Goal: Transaction & Acquisition: Purchase product/service

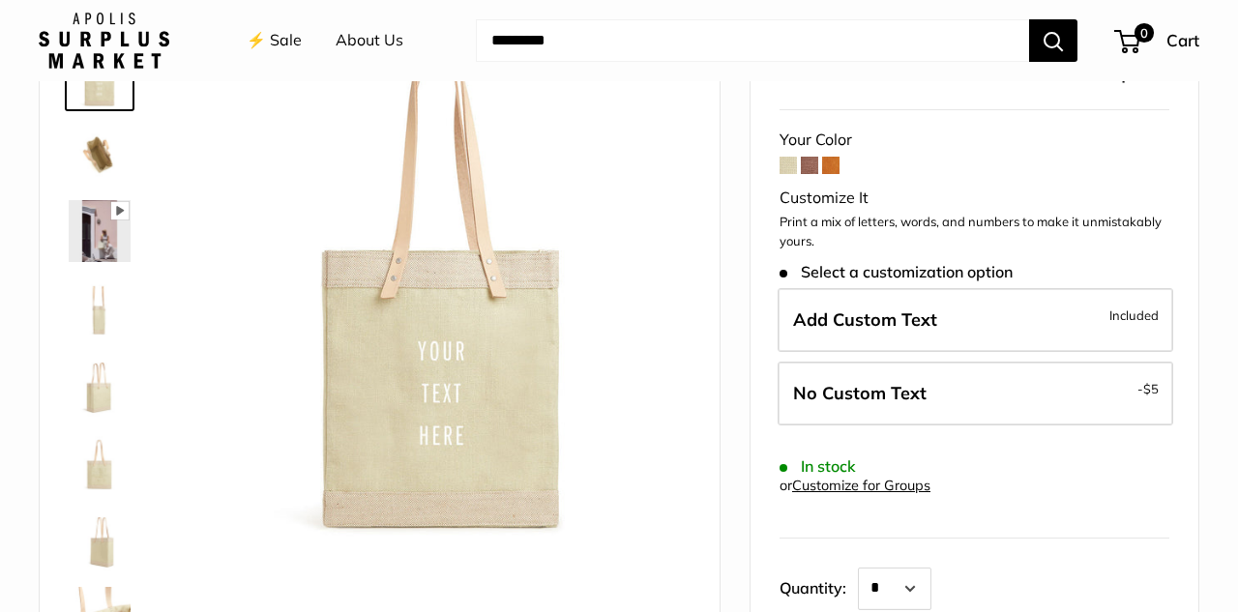
scroll to position [151, 0]
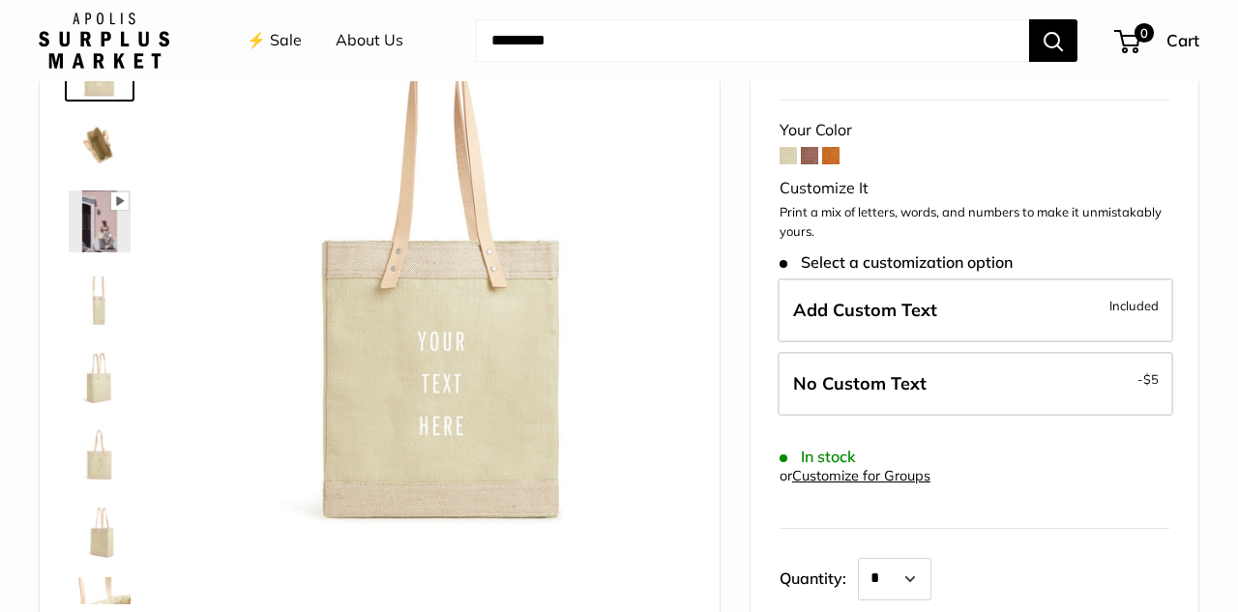
click at [814, 158] on span at bounding box center [809, 155] width 17 height 17
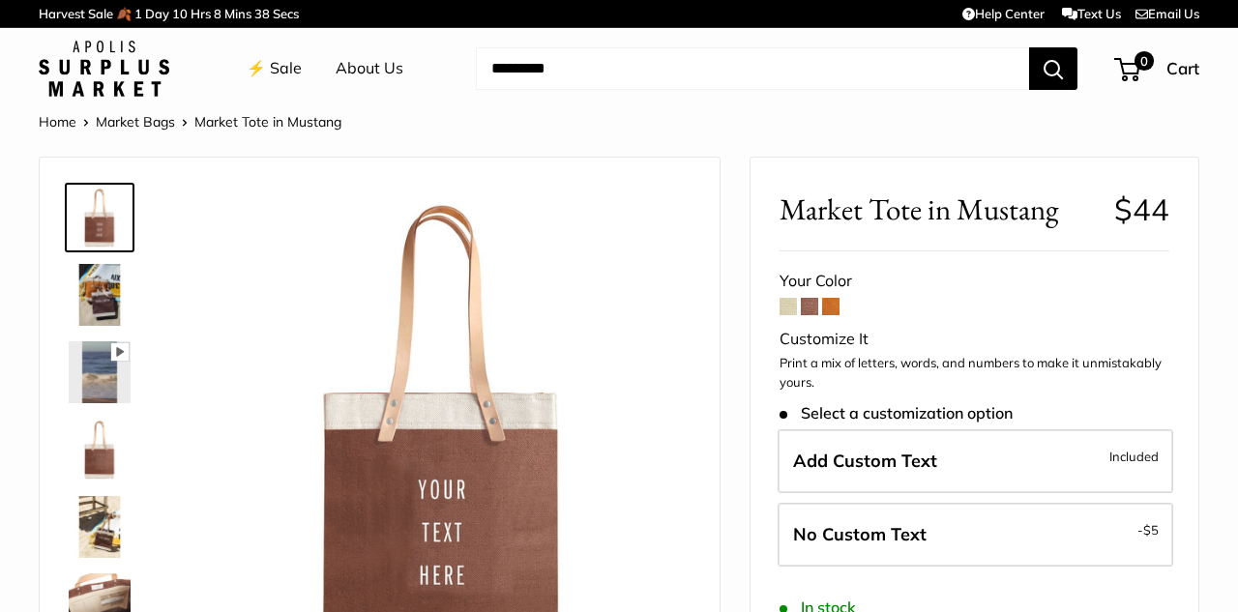
click at [835, 305] on span at bounding box center [830, 306] width 17 height 17
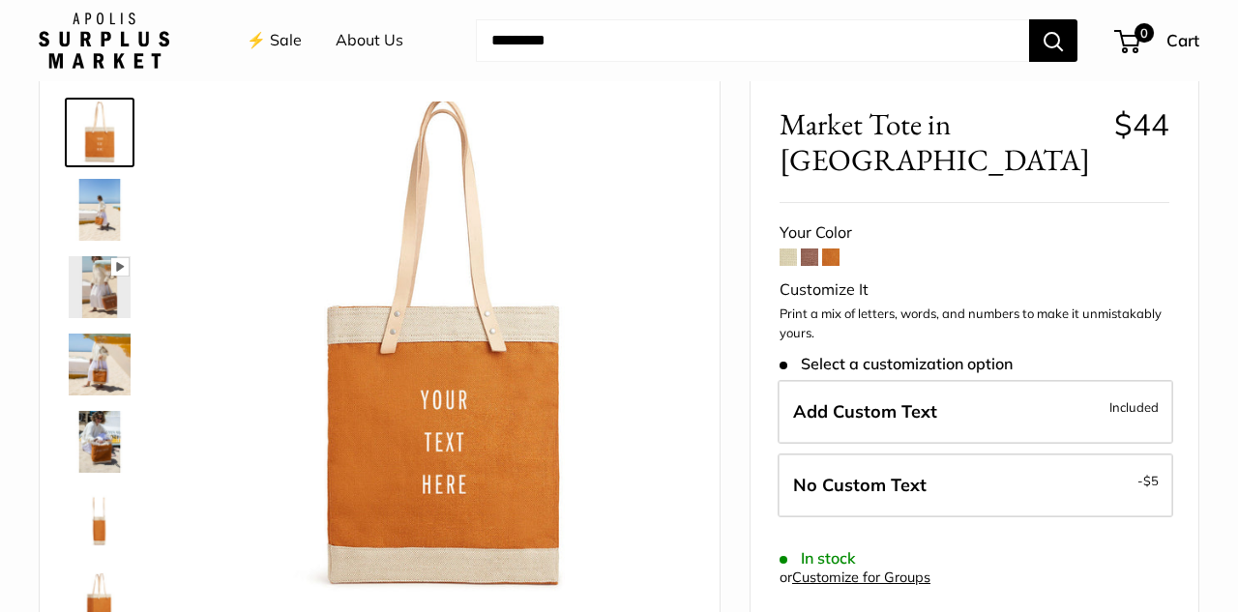
scroll to position [89, 0]
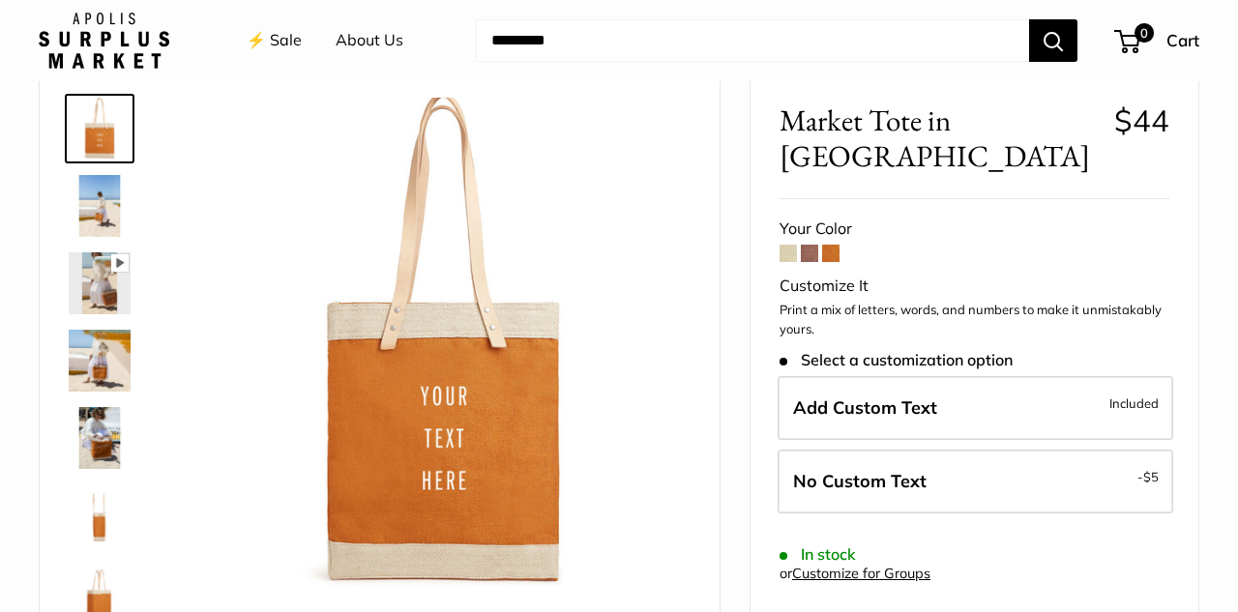
click at [810, 245] on span at bounding box center [809, 253] width 17 height 17
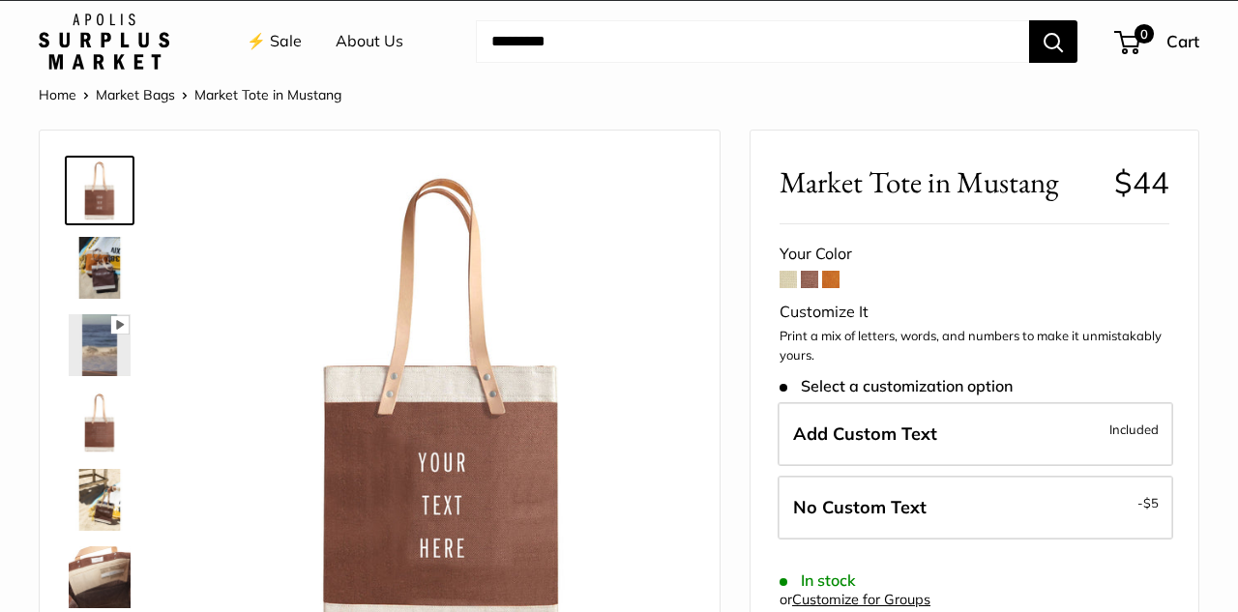
scroll to position [49, 0]
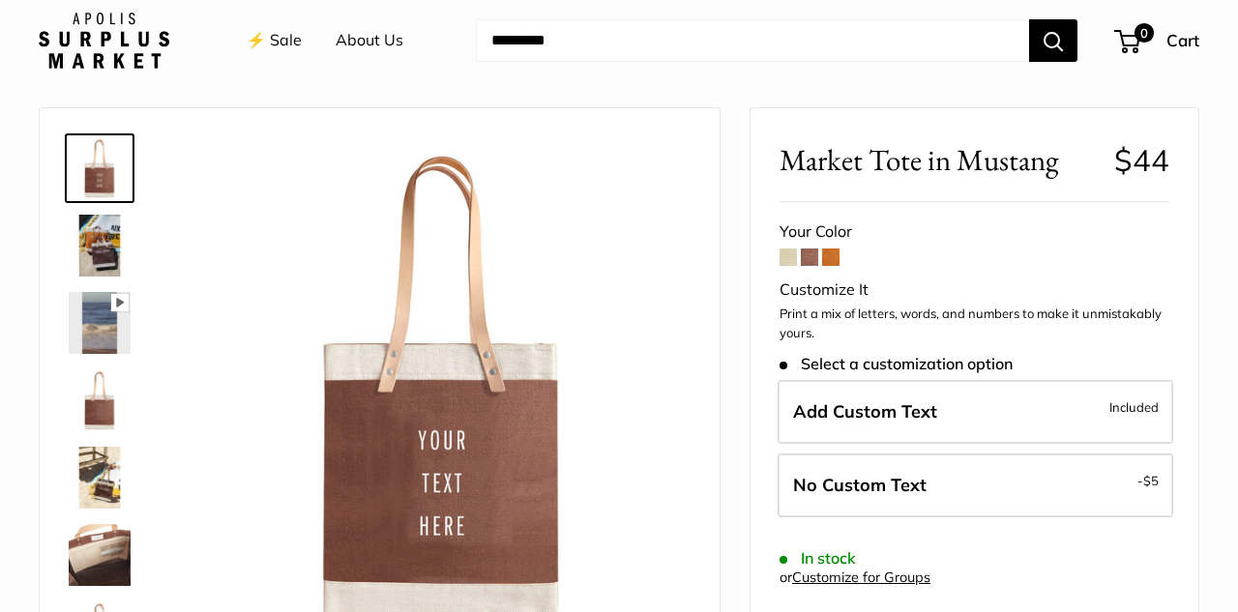
click at [834, 256] on span at bounding box center [830, 257] width 17 height 17
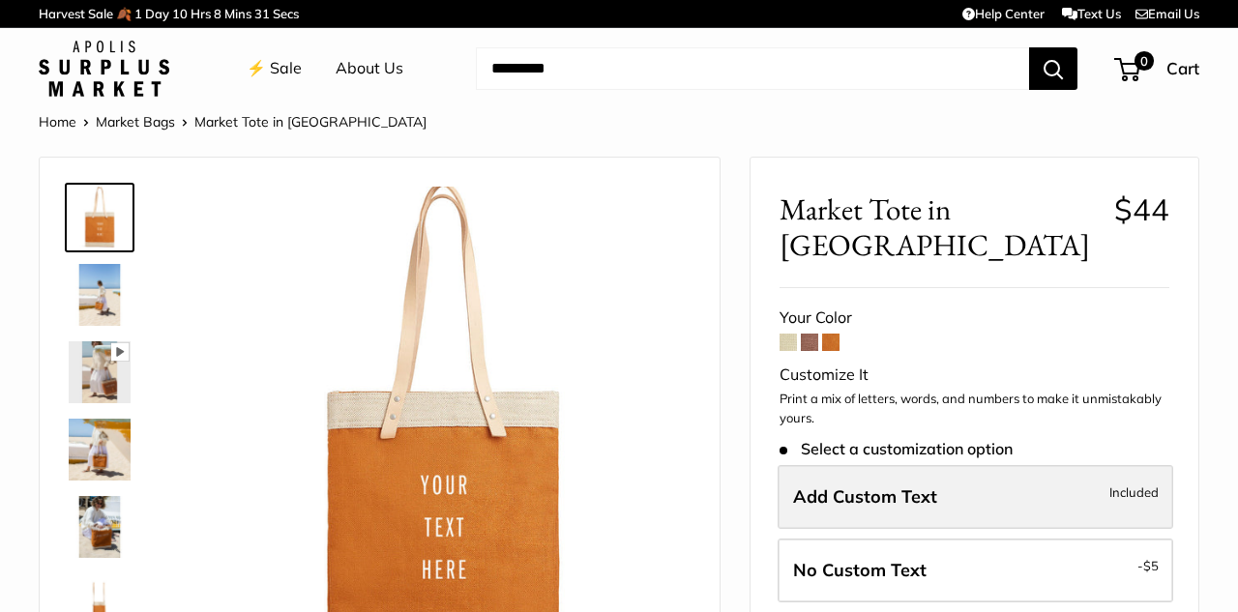
scroll to position [38, 0]
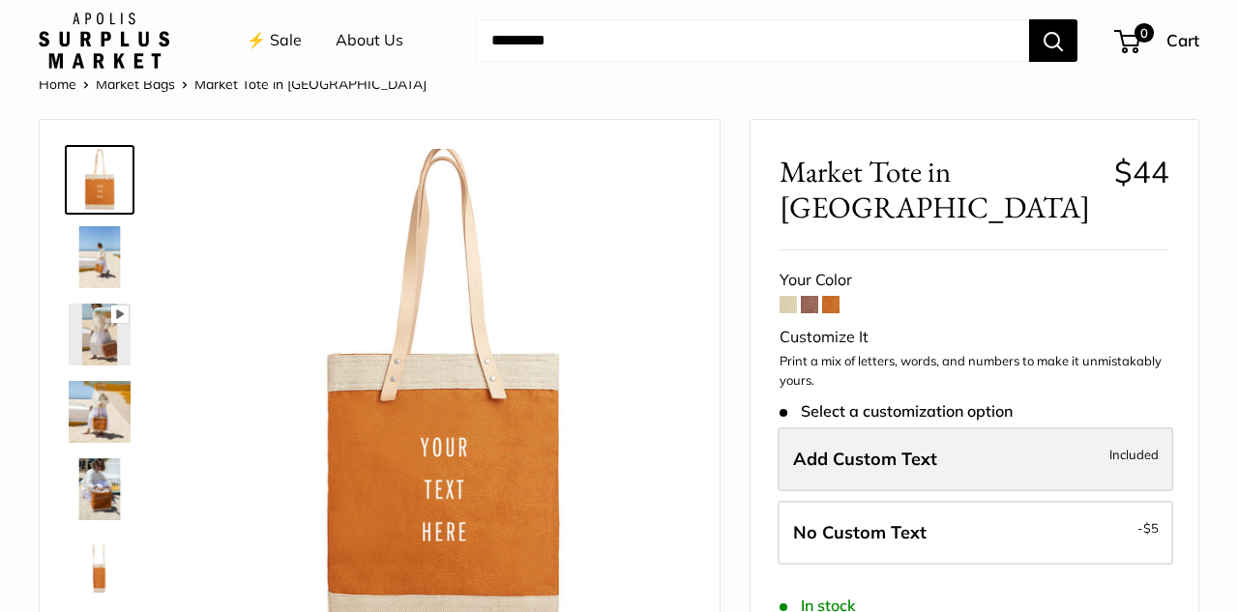
click at [1098, 428] on label "Add Custom Text Included" at bounding box center [976, 460] width 396 height 64
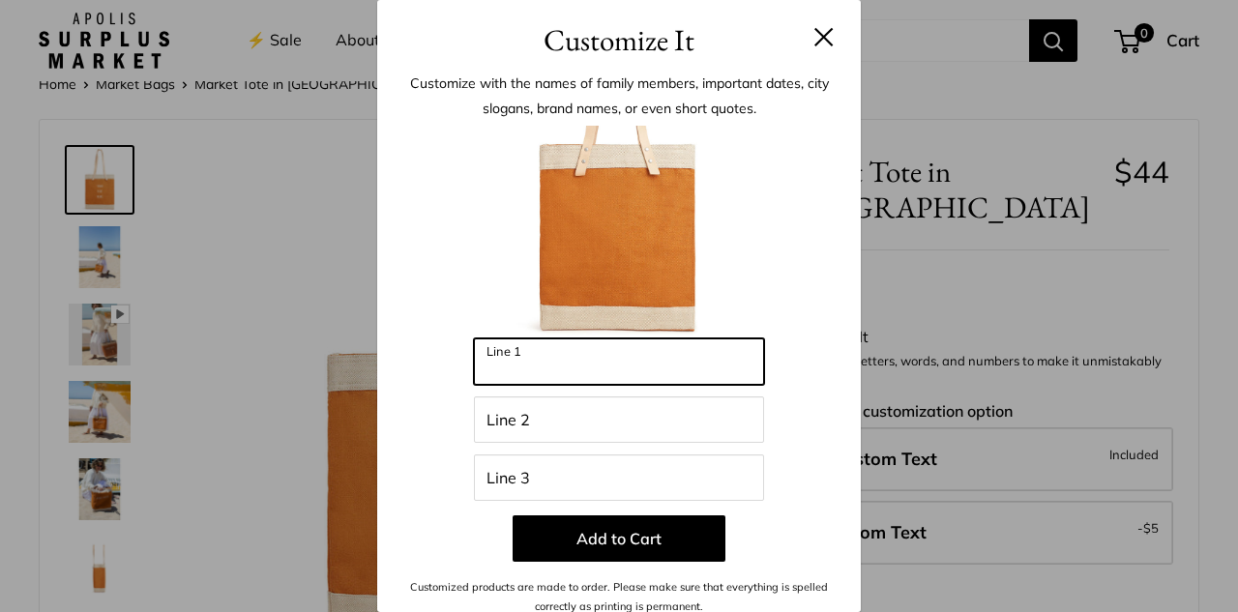
click at [670, 360] on input "Line 1" at bounding box center [619, 362] width 290 height 46
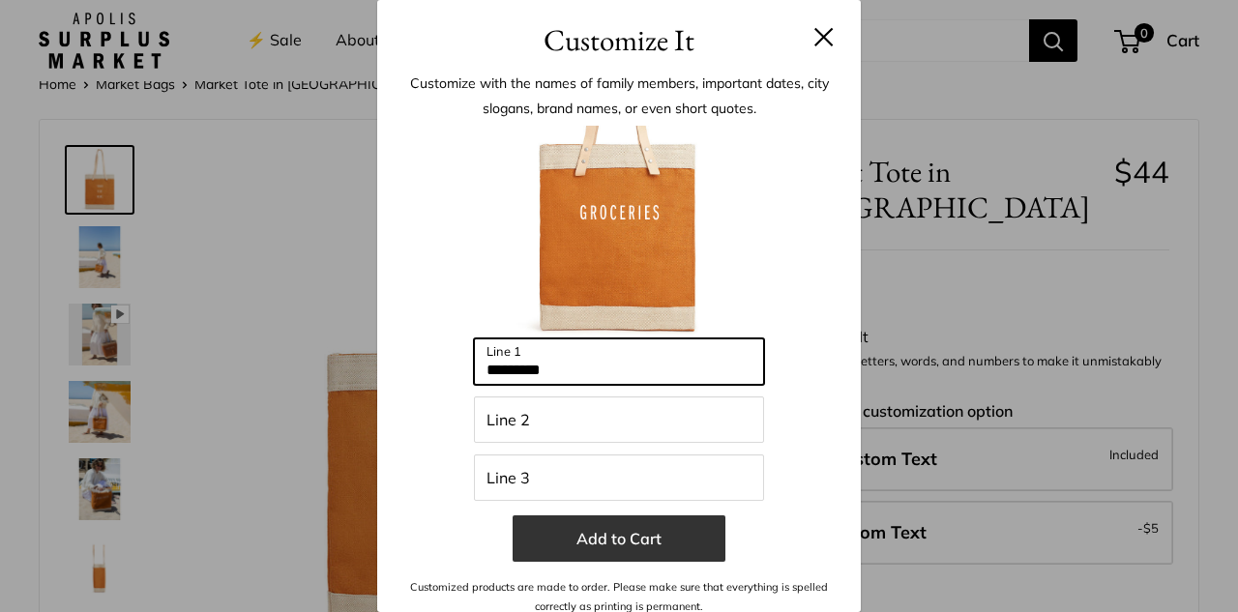
type input "*********"
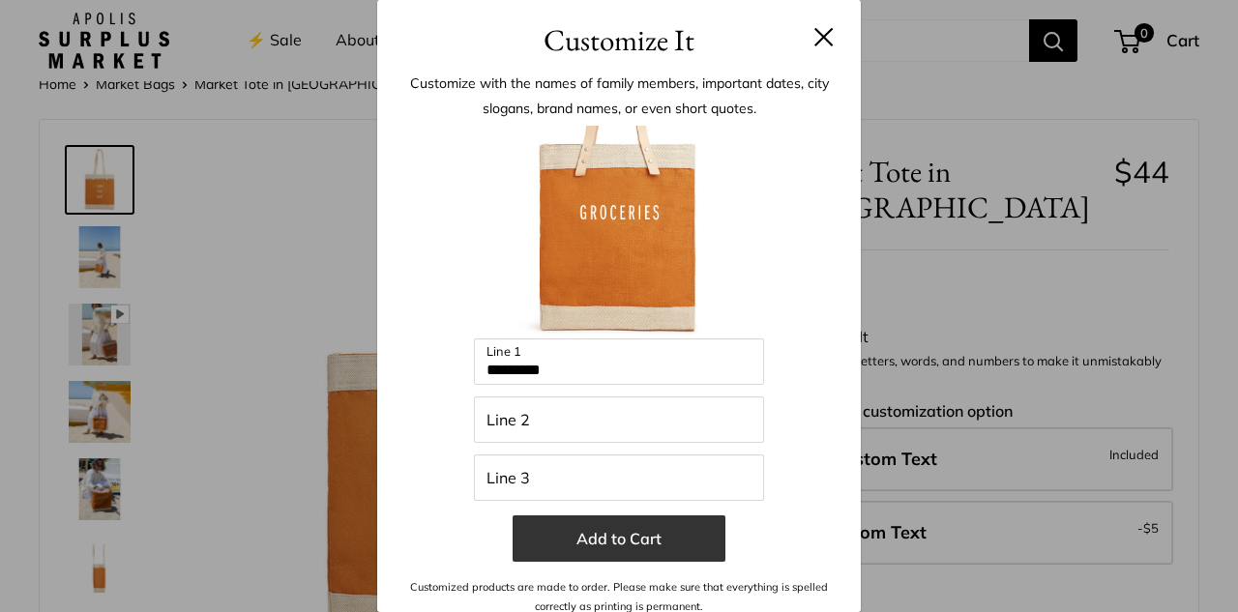
click at [623, 551] on button "Add to Cart" at bounding box center [619, 539] width 213 height 46
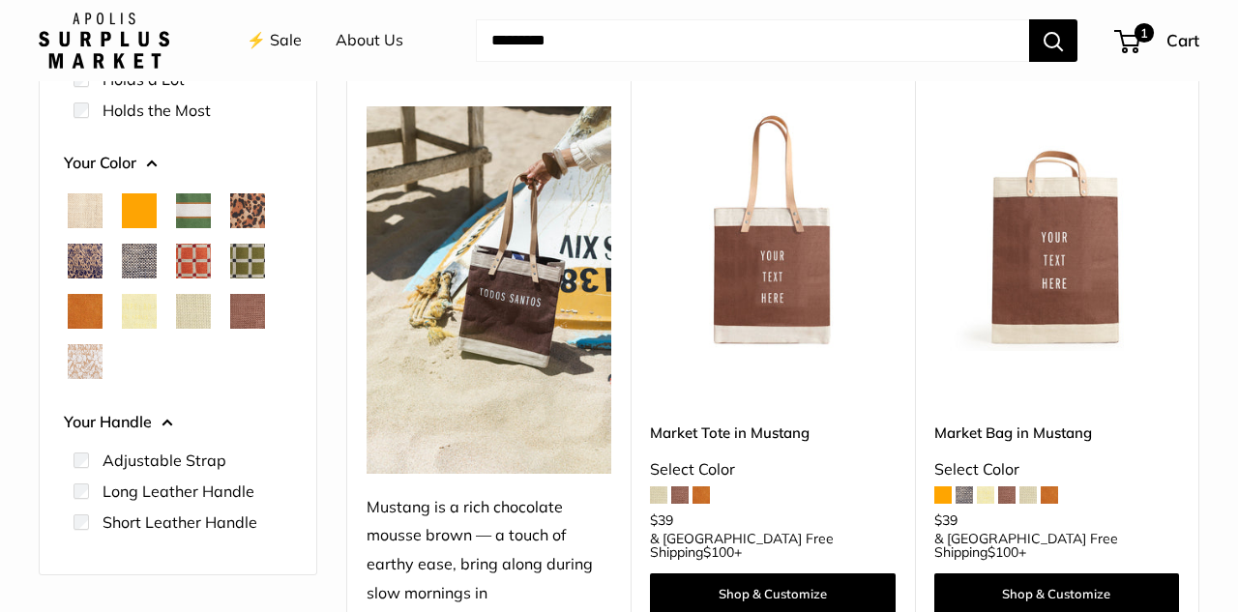
click at [967, 487] on span at bounding box center [964, 495] width 17 height 17
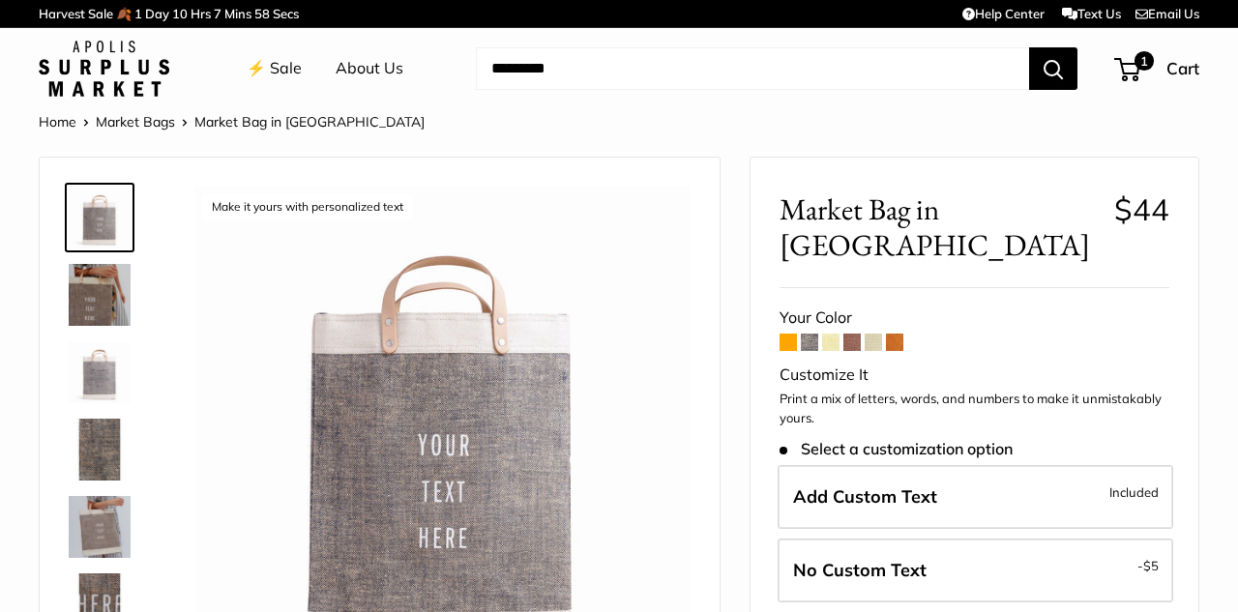
click at [808, 334] on span at bounding box center [809, 342] width 17 height 17
click at [788, 334] on span at bounding box center [788, 342] width 17 height 17
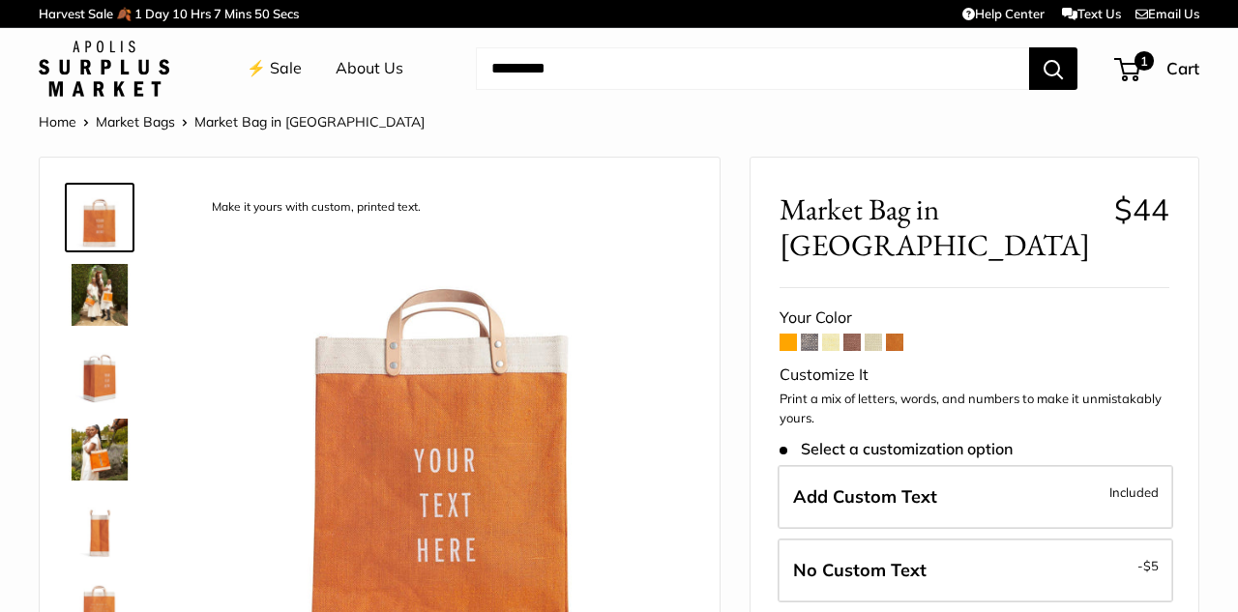
click at [813, 334] on span at bounding box center [809, 342] width 17 height 17
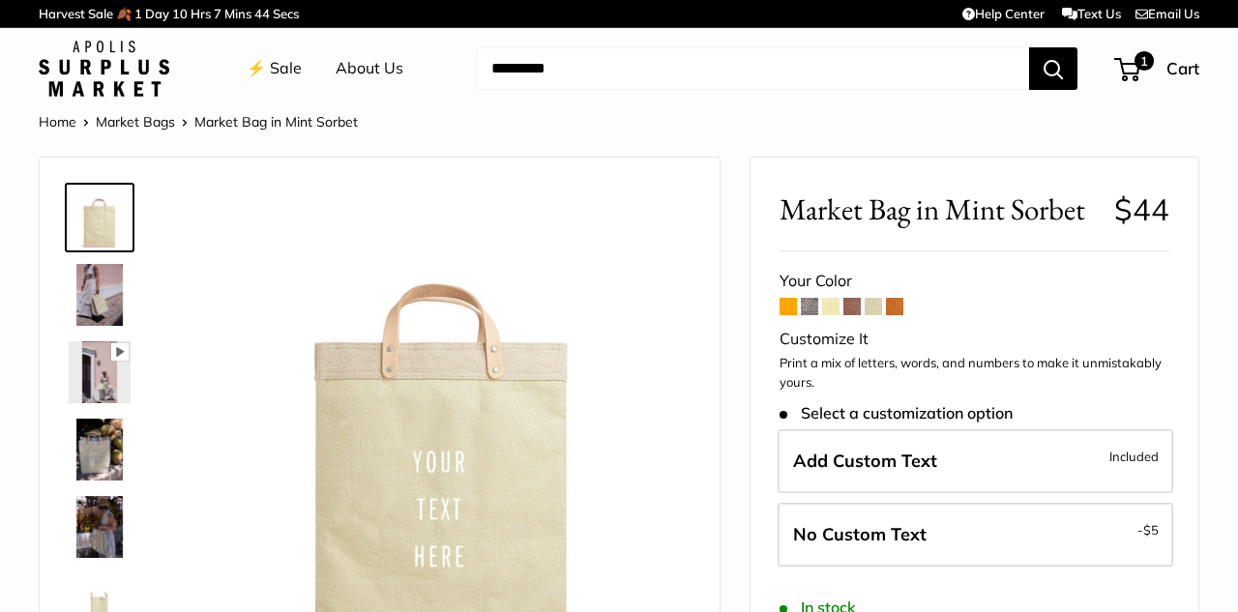
click at [808, 305] on span at bounding box center [809, 306] width 17 height 17
click at [898, 305] on span at bounding box center [894, 306] width 17 height 17
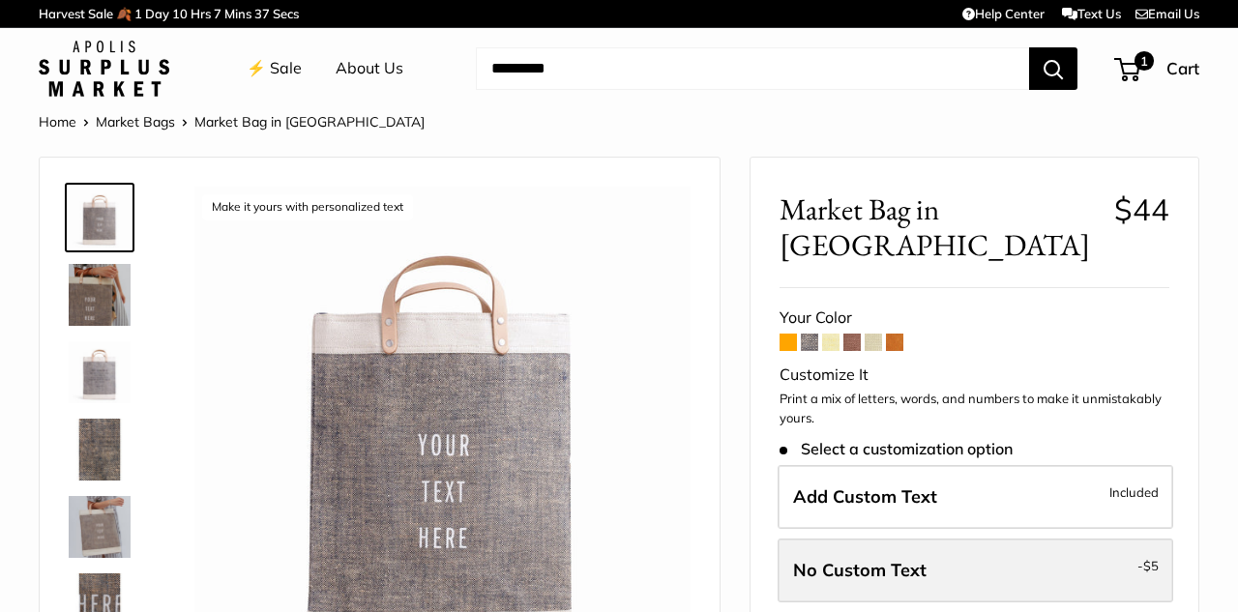
click at [992, 539] on label "No Custom Text - $5" at bounding box center [976, 571] width 396 height 64
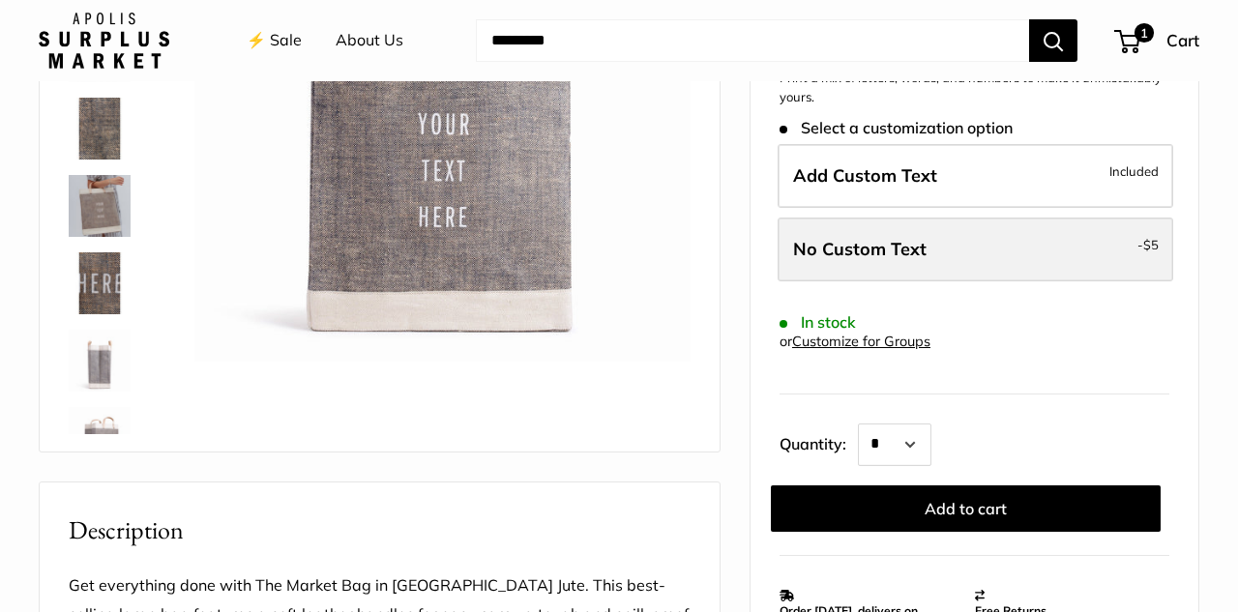
scroll to position [347, 0]
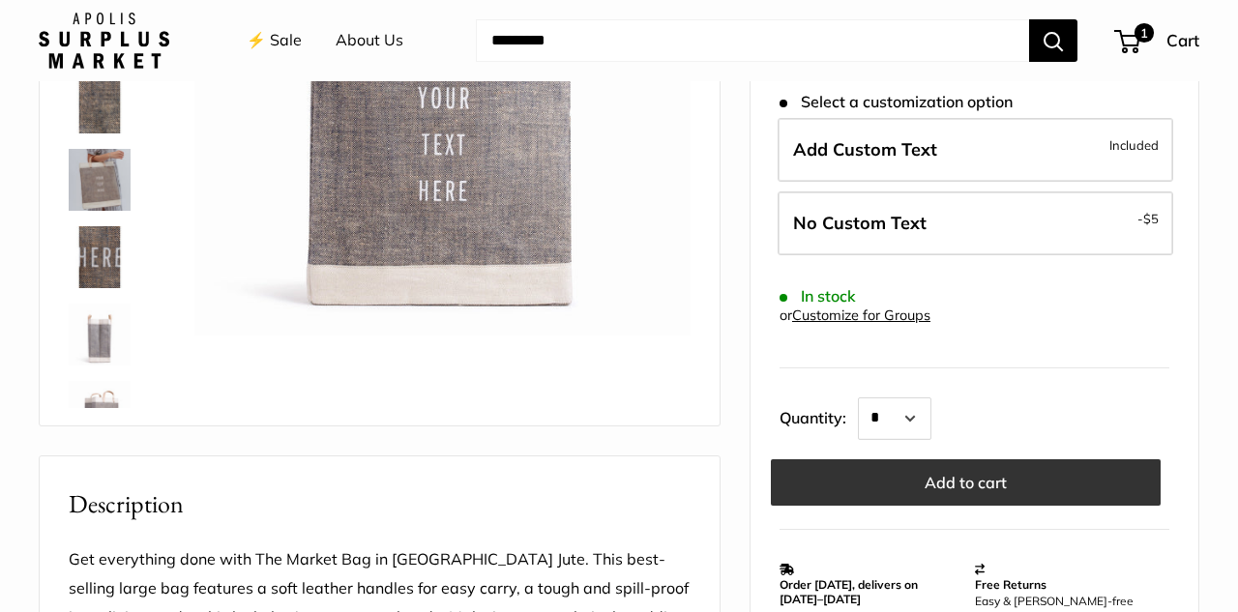
click at [957, 460] on button "Add to cart" at bounding box center [966, 483] width 390 height 46
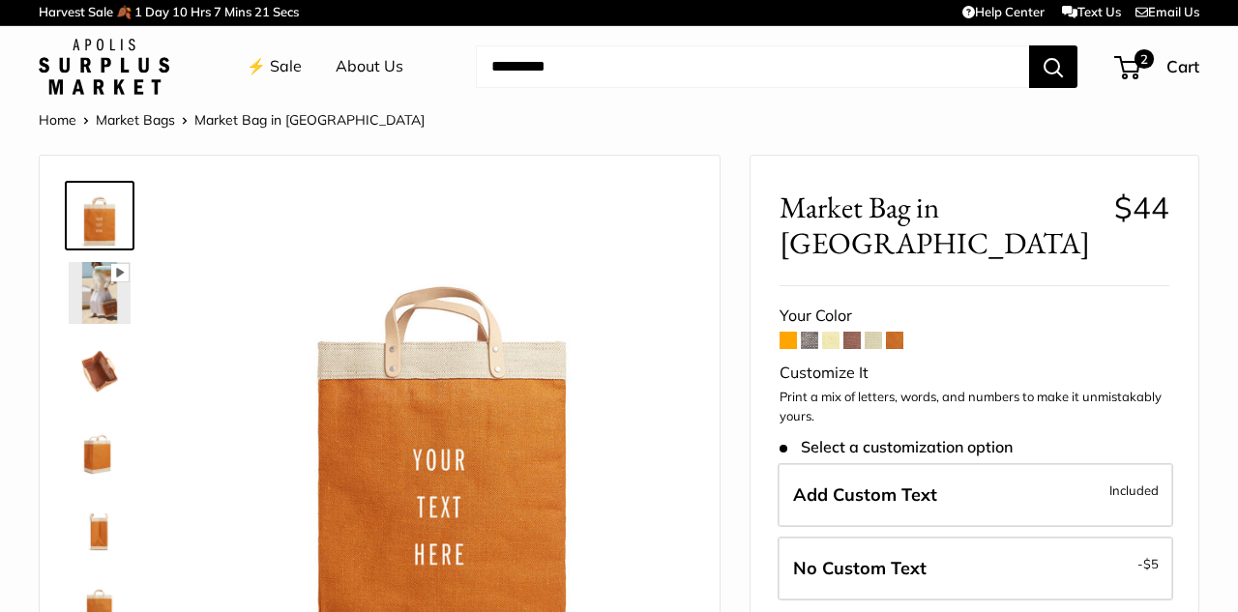
scroll to position [44, 0]
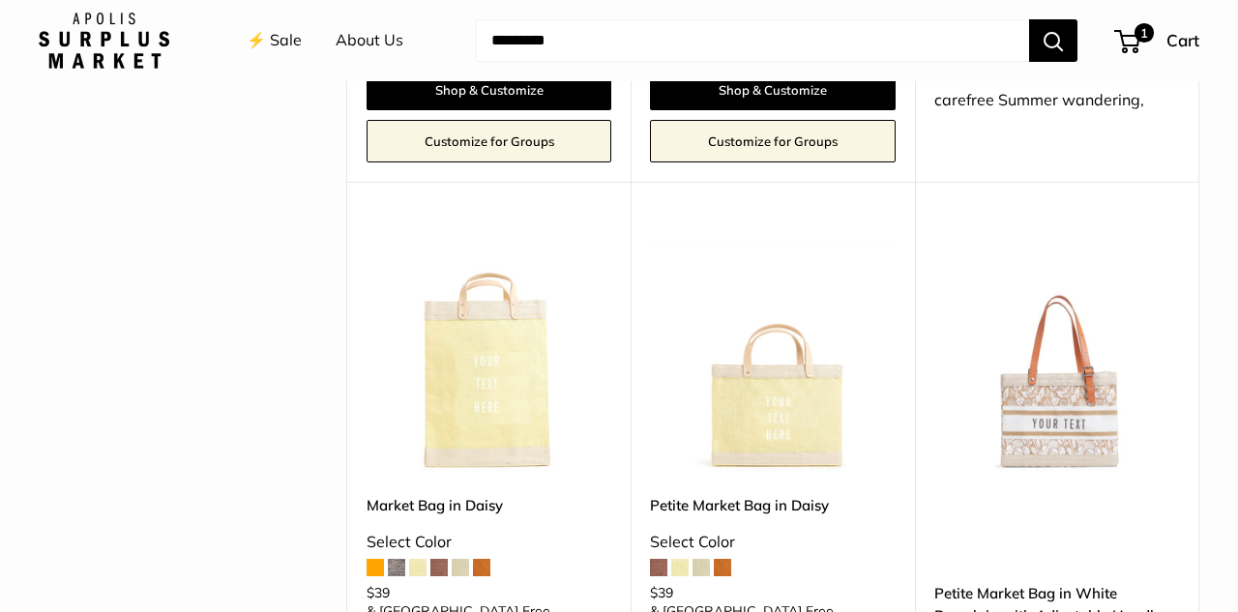
scroll to position [1896, 0]
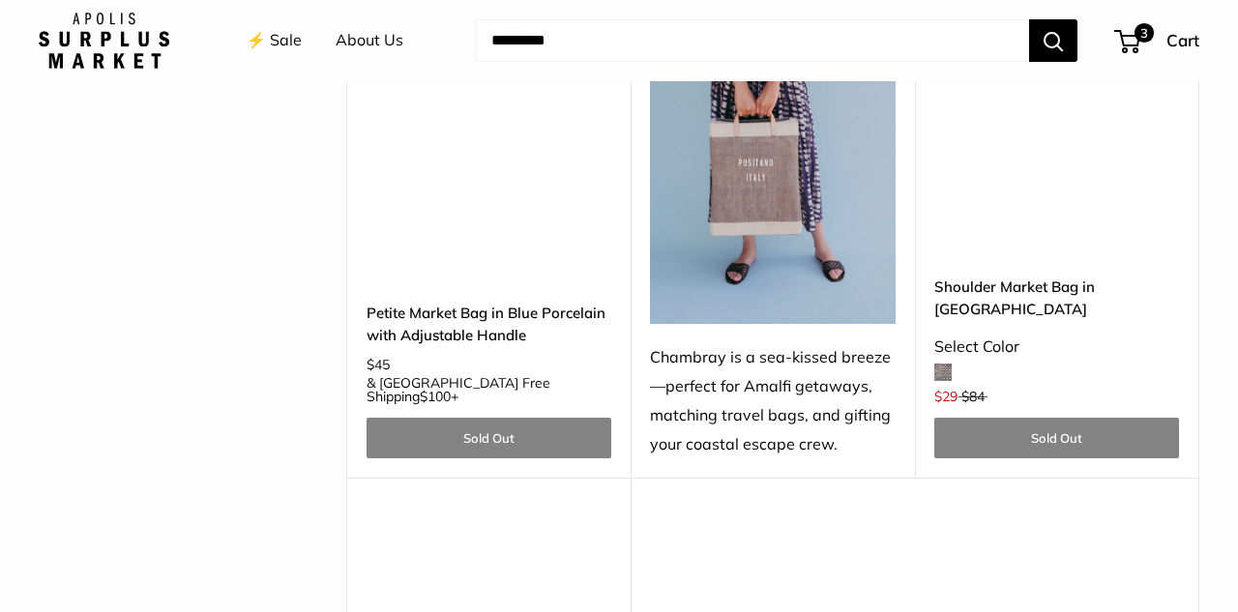
scroll to position [5179, 0]
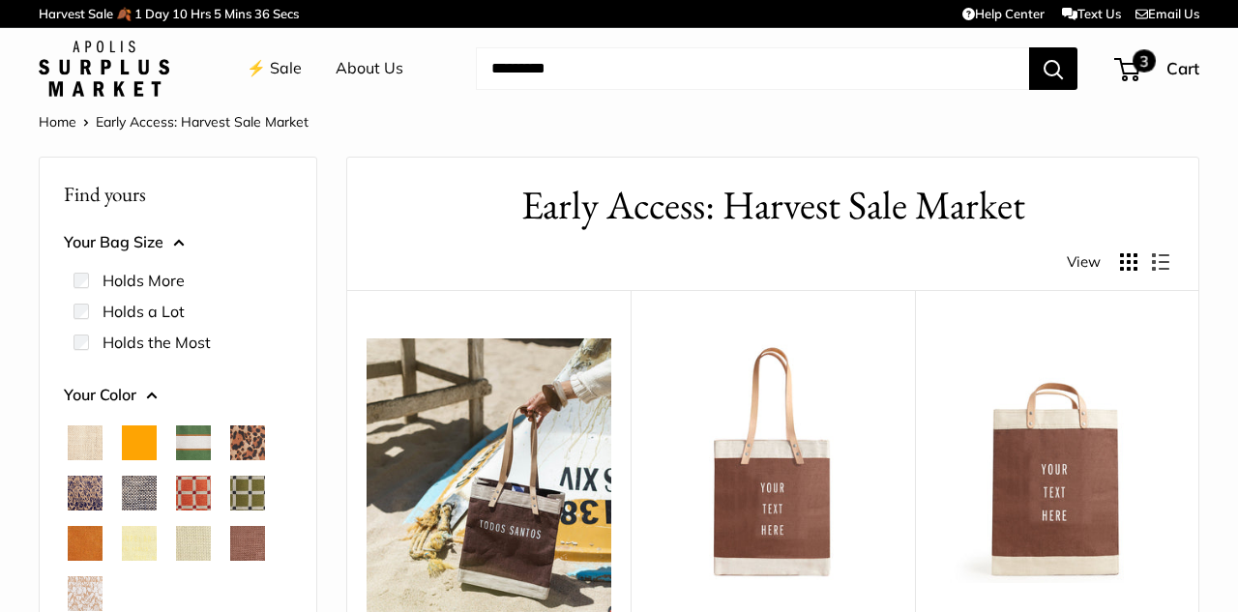
scroll to position [0, 0]
click at [1138, 62] on span "3" at bounding box center [1144, 60] width 23 height 23
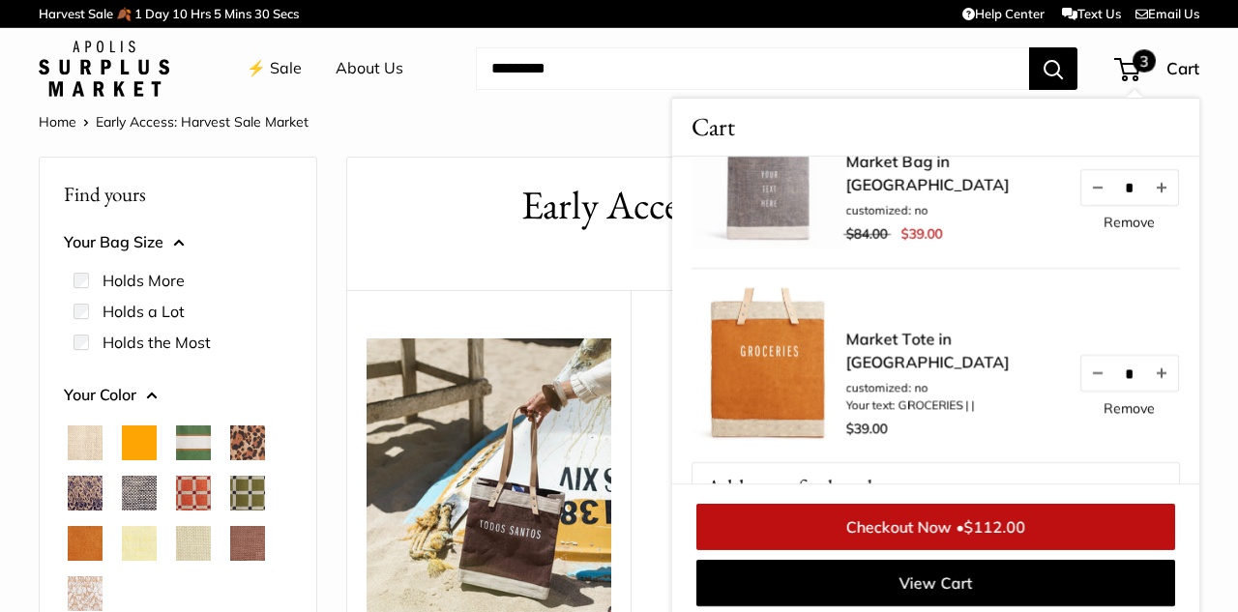
scroll to position [338, 0]
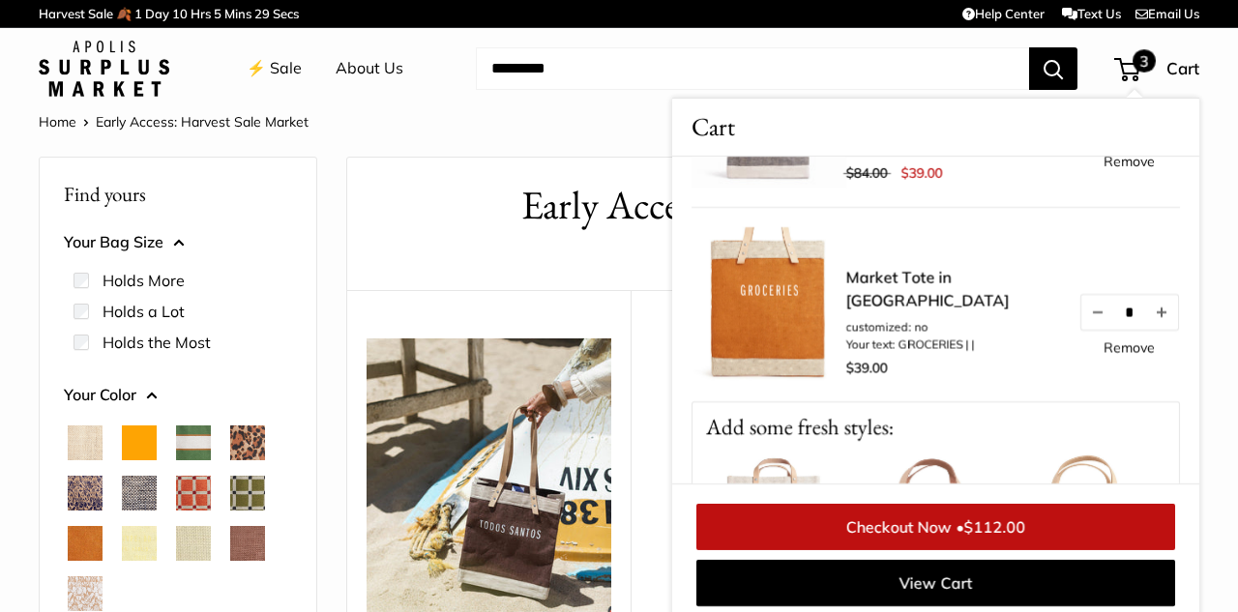
click at [1113, 354] on link "Remove" at bounding box center [1129, 348] width 51 height 14
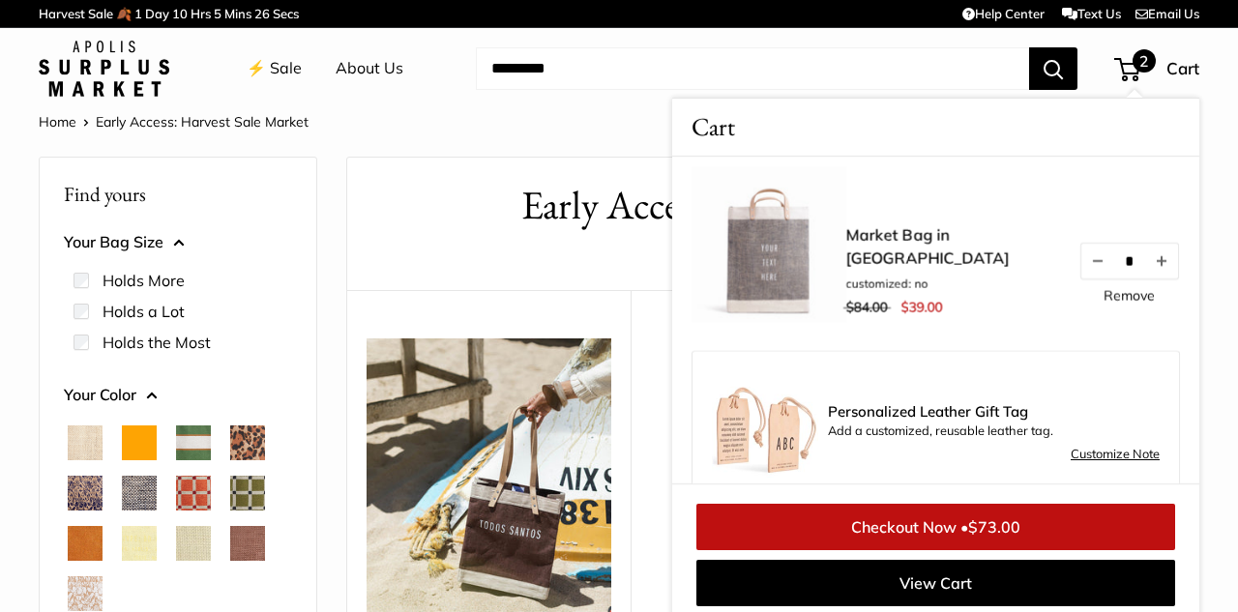
scroll to position [205, 0]
click at [1164, 273] on button "Increase quantity by 1" at bounding box center [1161, 259] width 33 height 35
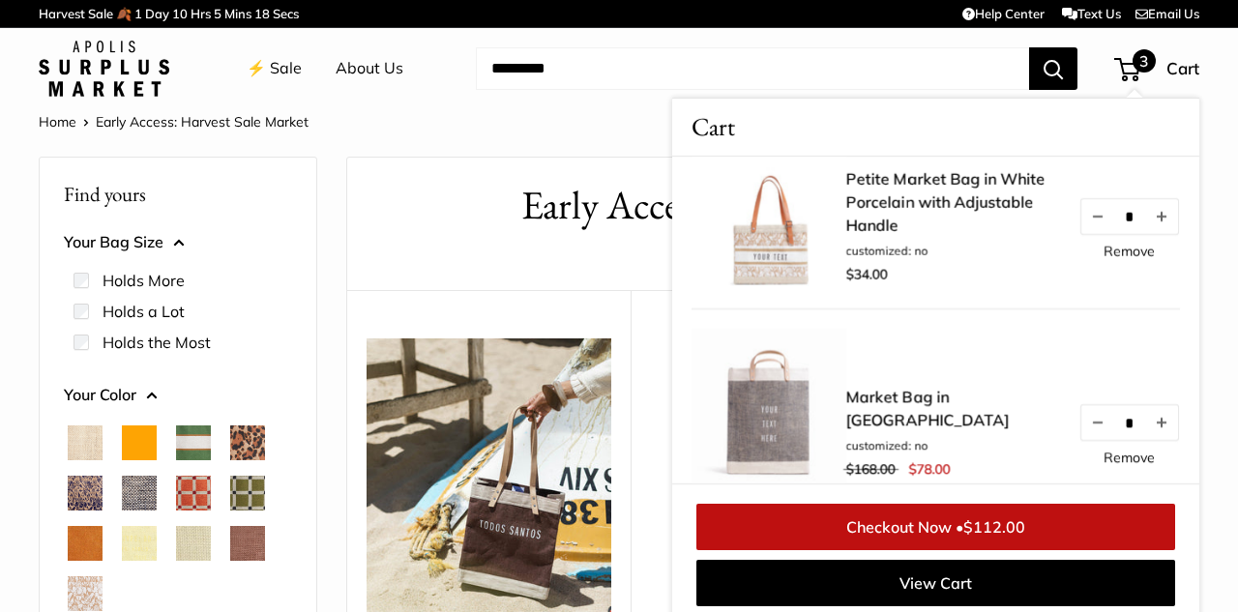
scroll to position [0, 0]
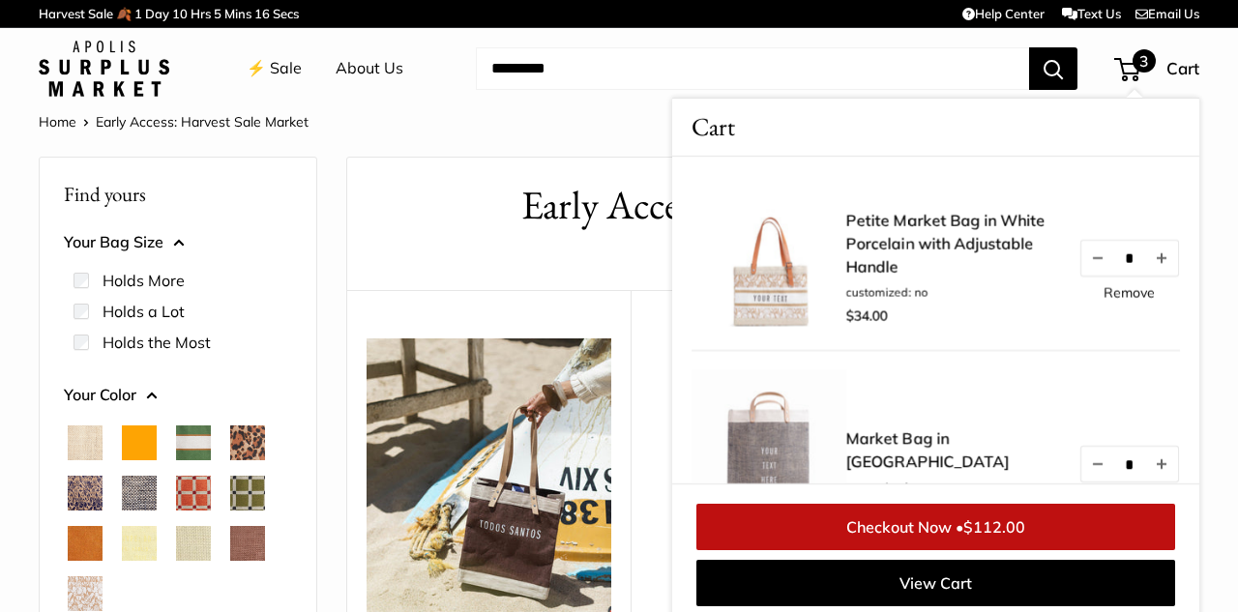
click at [908, 218] on link "Petite Market Bag in White Porcelain with Adjustable Handle" at bounding box center [953, 244] width 213 height 70
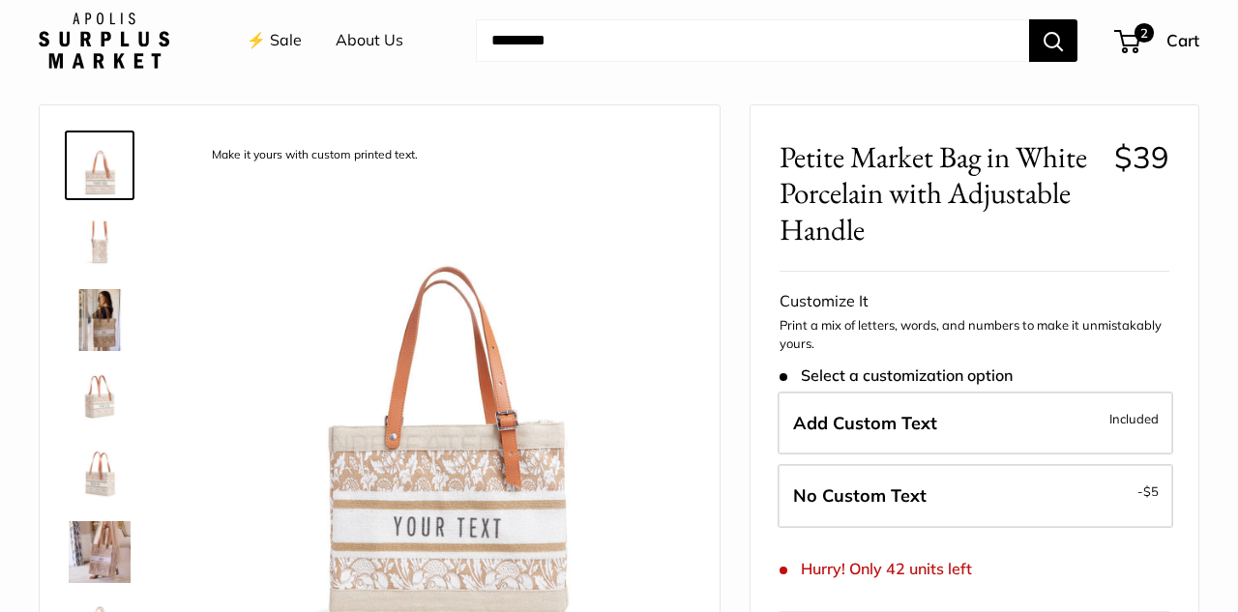
scroll to position [78, 0]
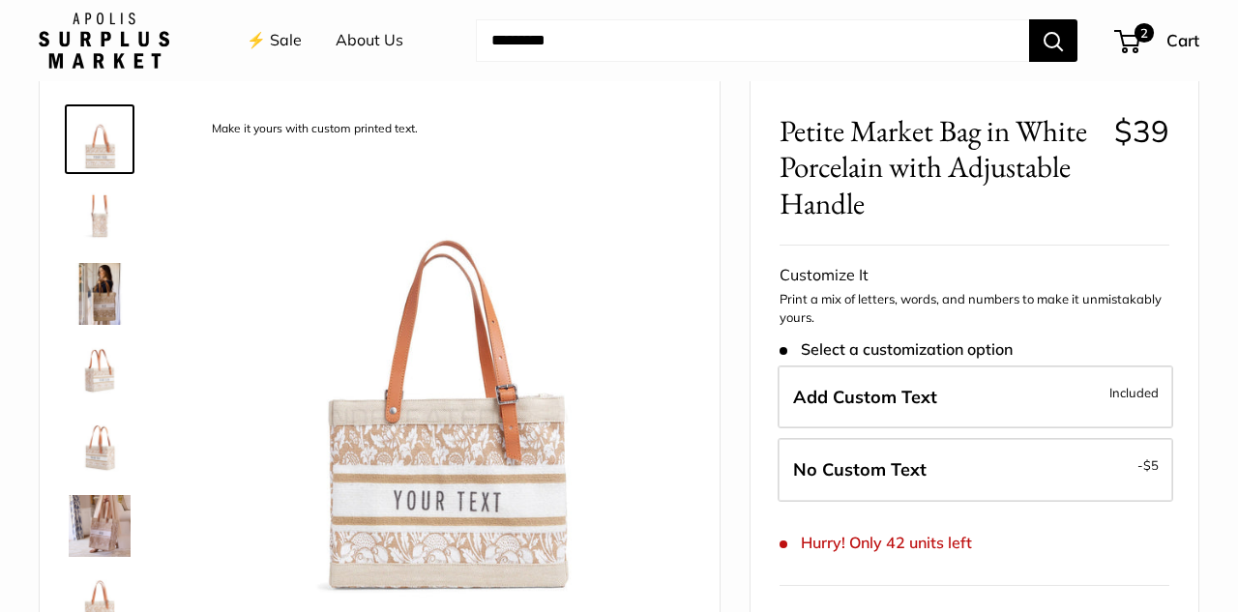
click at [101, 295] on img at bounding box center [100, 294] width 62 height 62
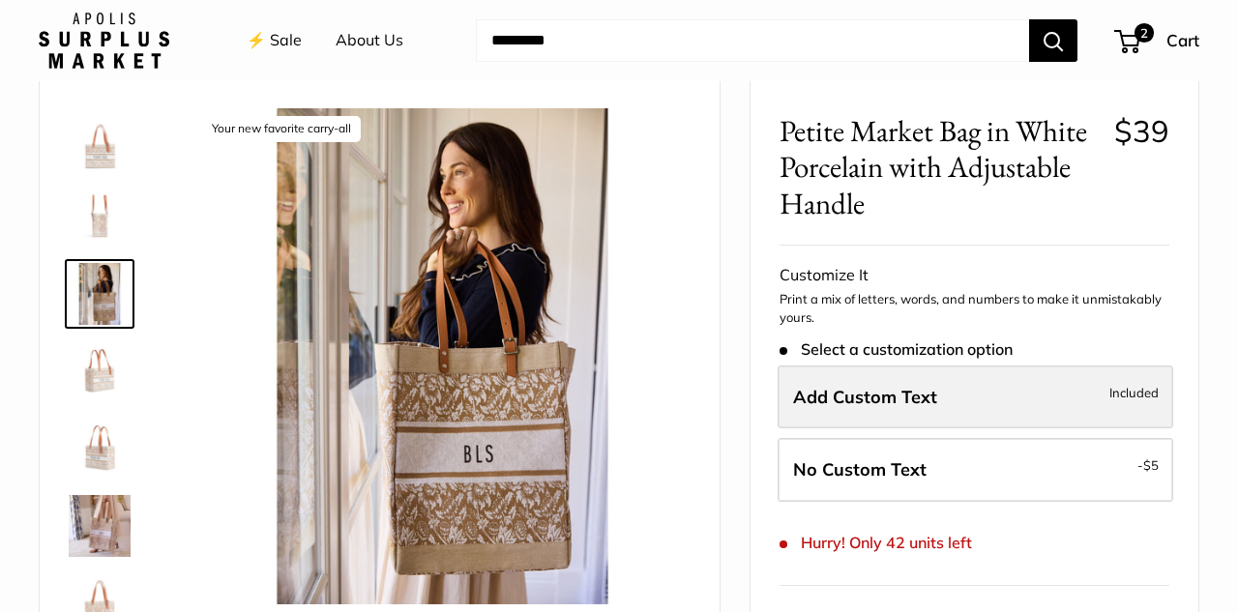
click at [1092, 401] on label "Add Custom Text Included" at bounding box center [976, 398] width 396 height 64
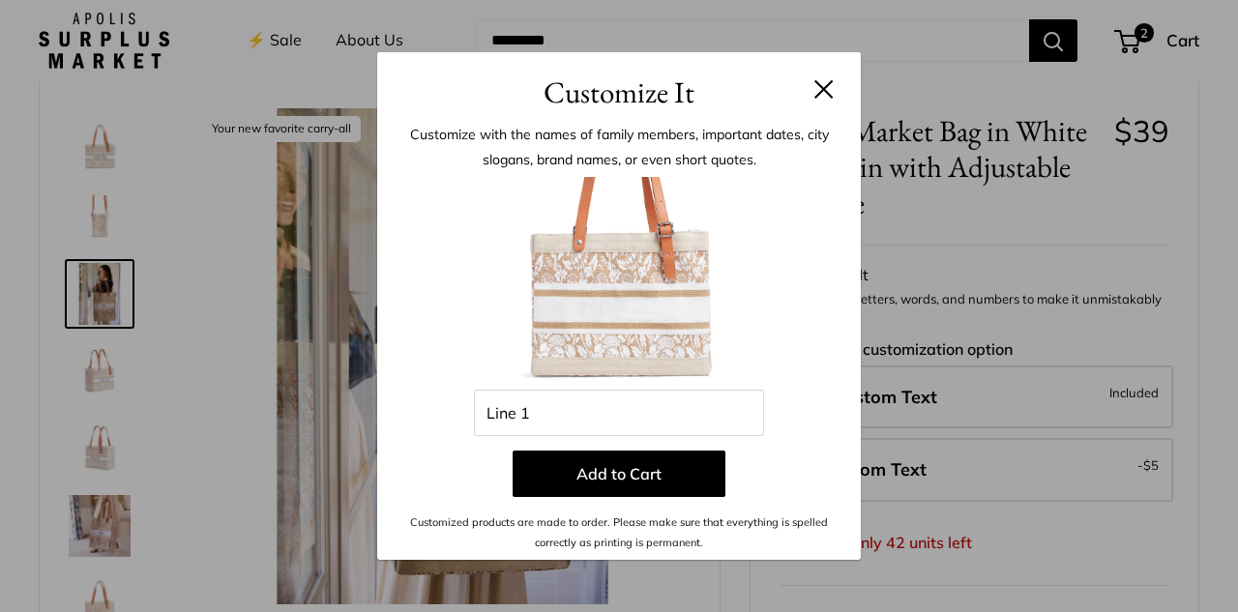
click at [821, 88] on button at bounding box center [824, 88] width 19 height 19
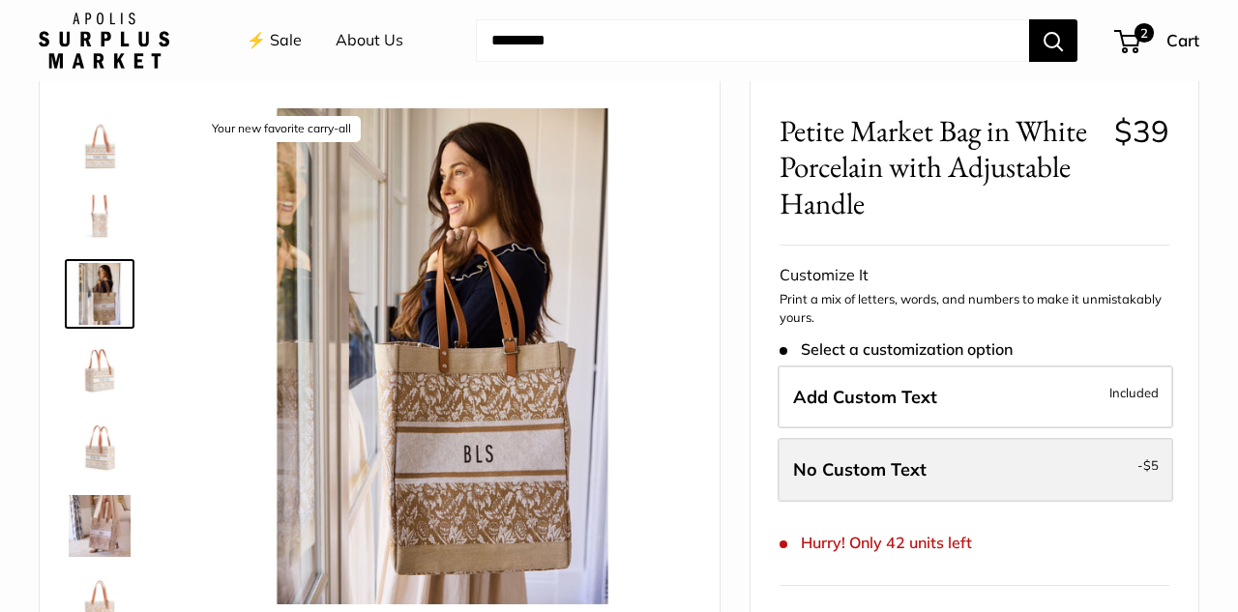
click at [998, 467] on label "No Custom Text - $5" at bounding box center [976, 470] width 396 height 64
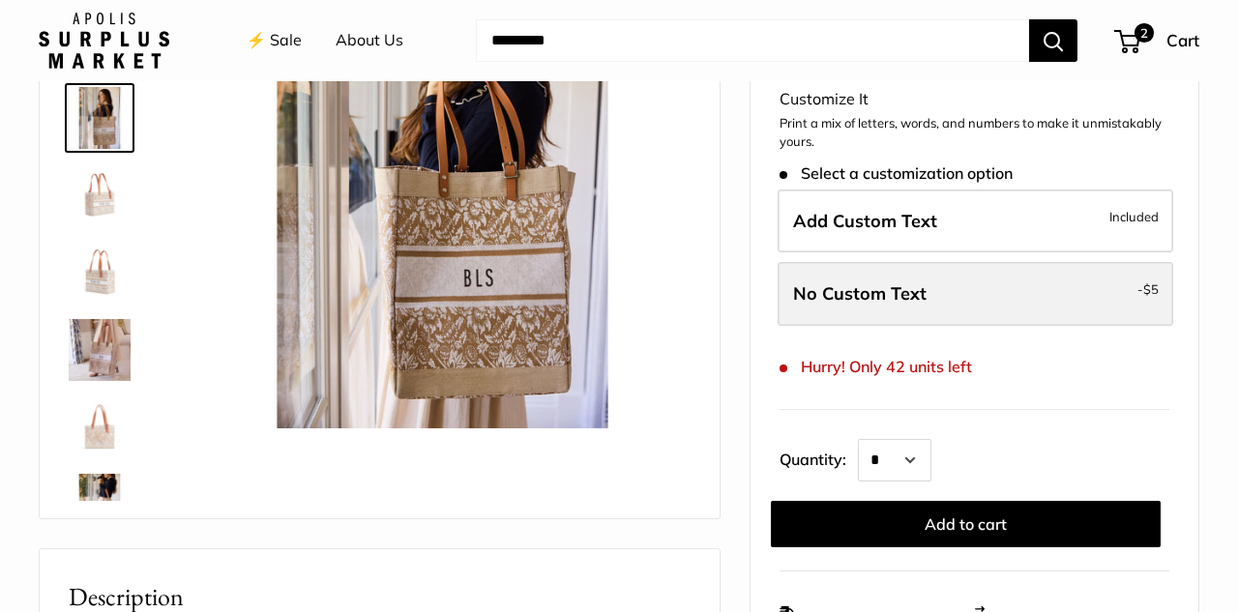
scroll to position [267, 0]
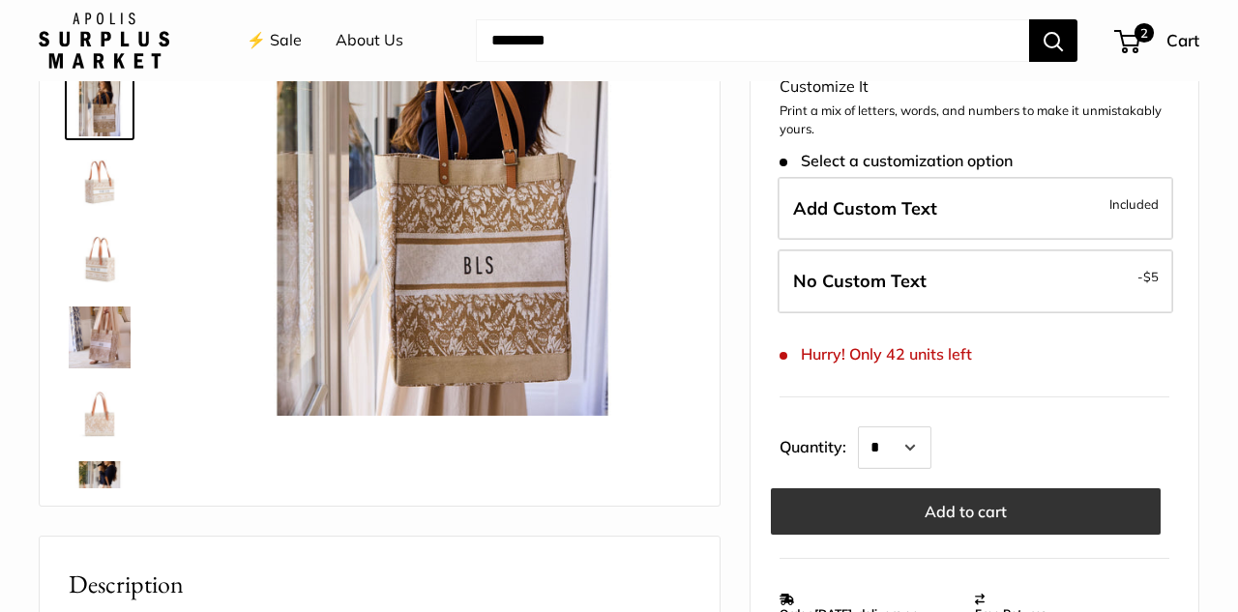
click at [967, 499] on button "Add to cart" at bounding box center [966, 512] width 390 height 46
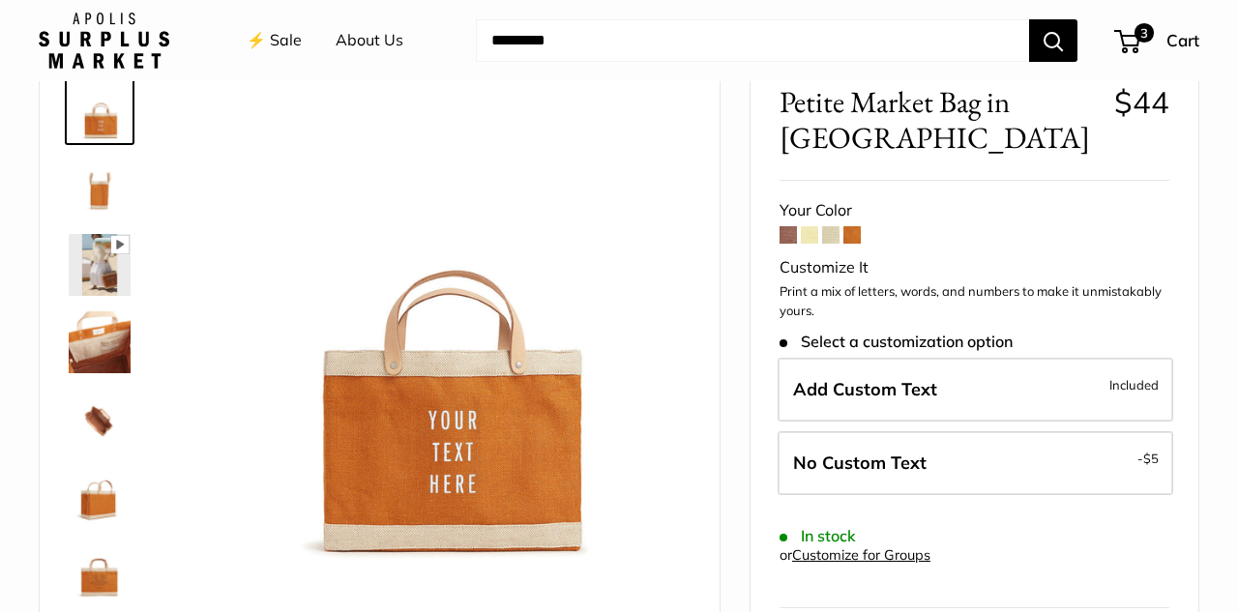
scroll to position [112, 0]
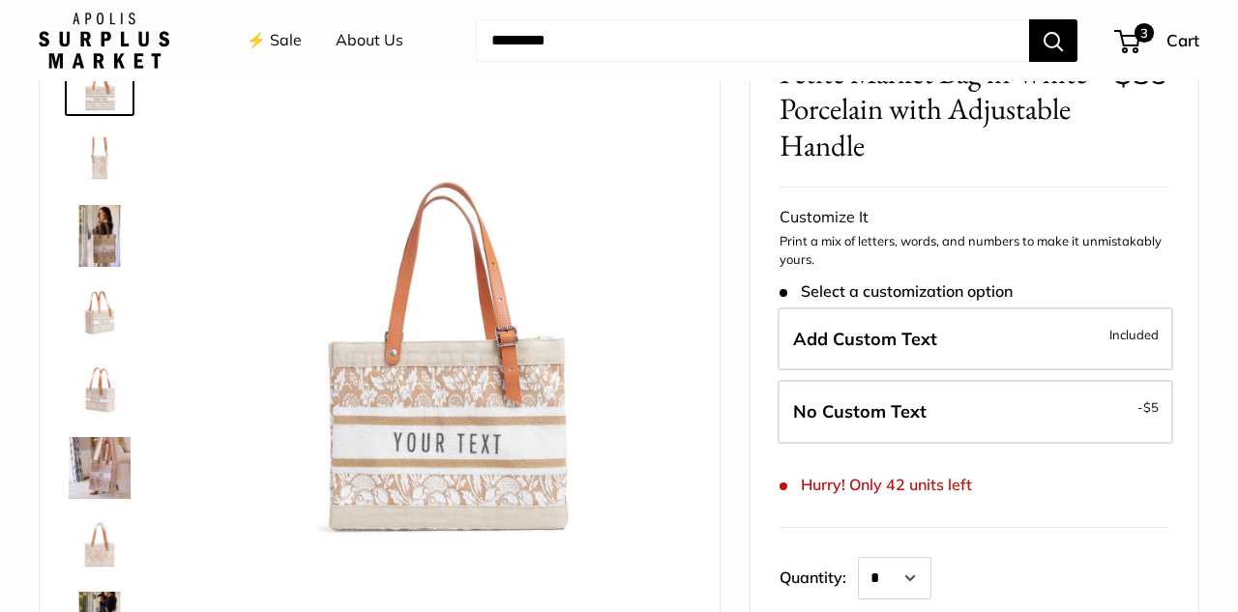
scroll to position [124, 0]
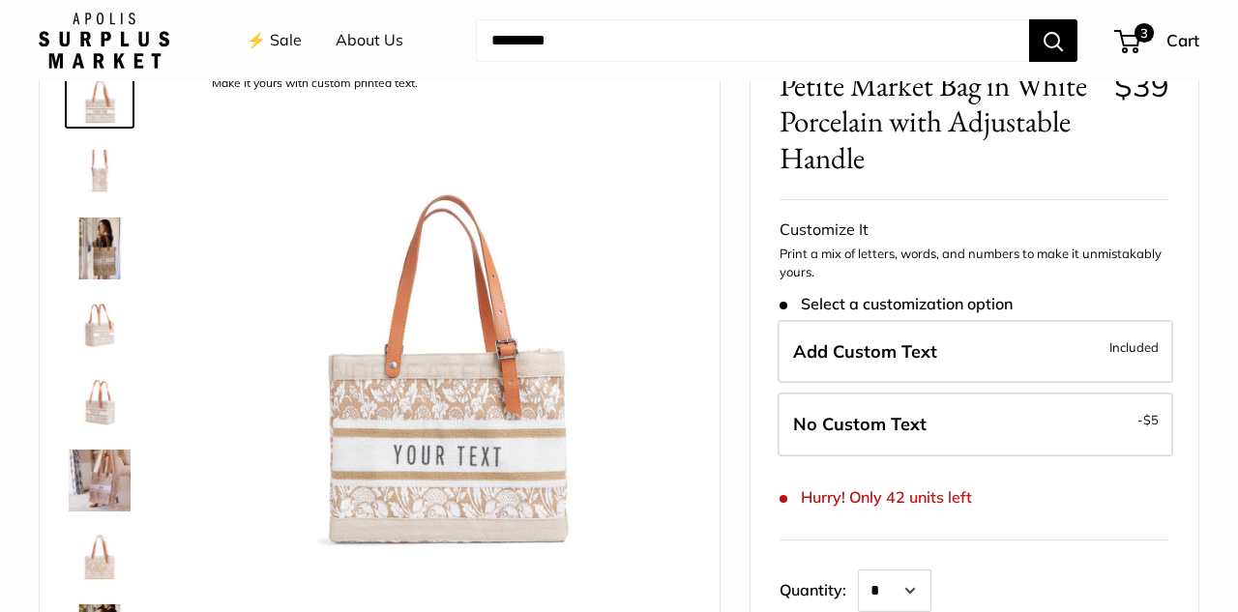
click at [95, 326] on img at bounding box center [100, 326] width 62 height 62
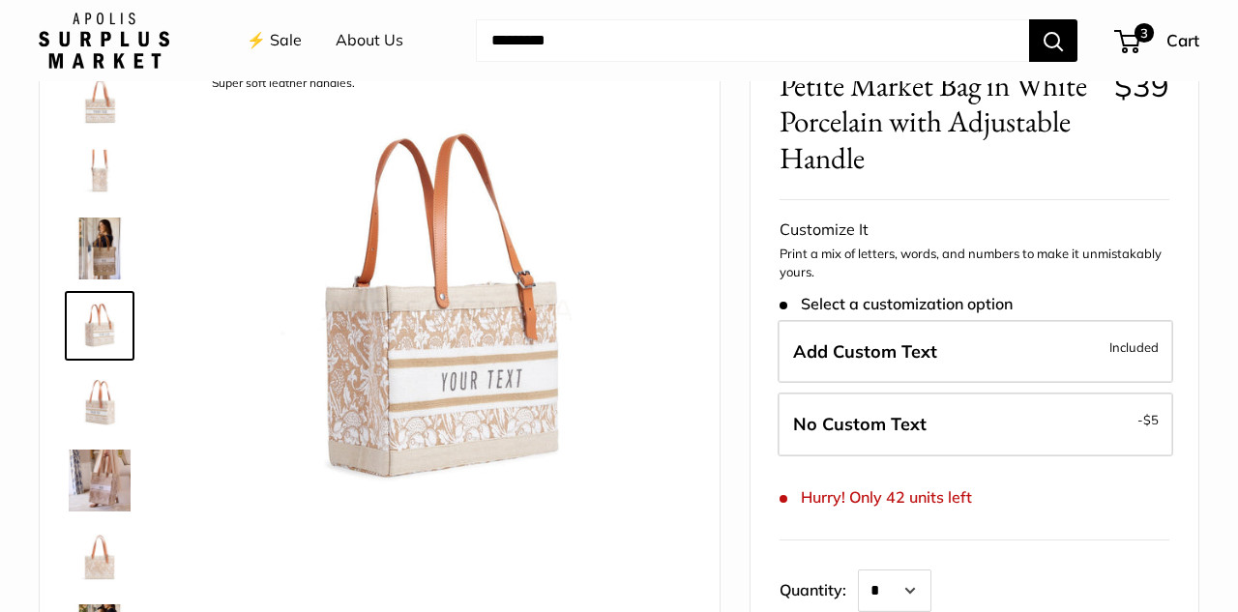
click at [101, 401] on img at bounding box center [100, 403] width 62 height 62
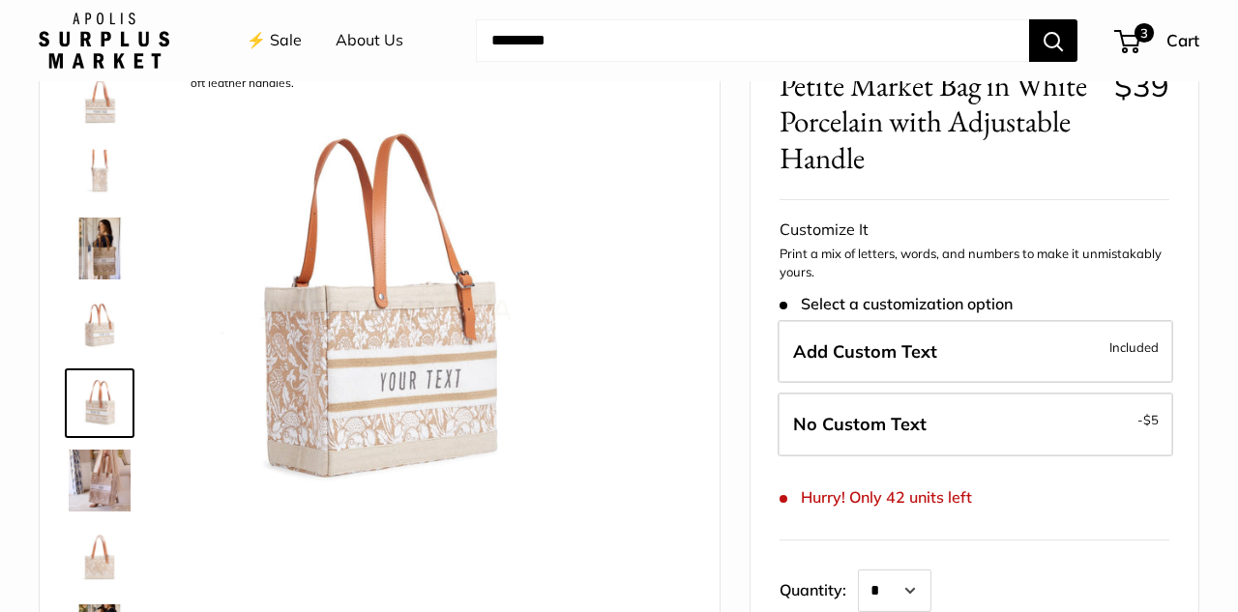
scroll to position [60, 0]
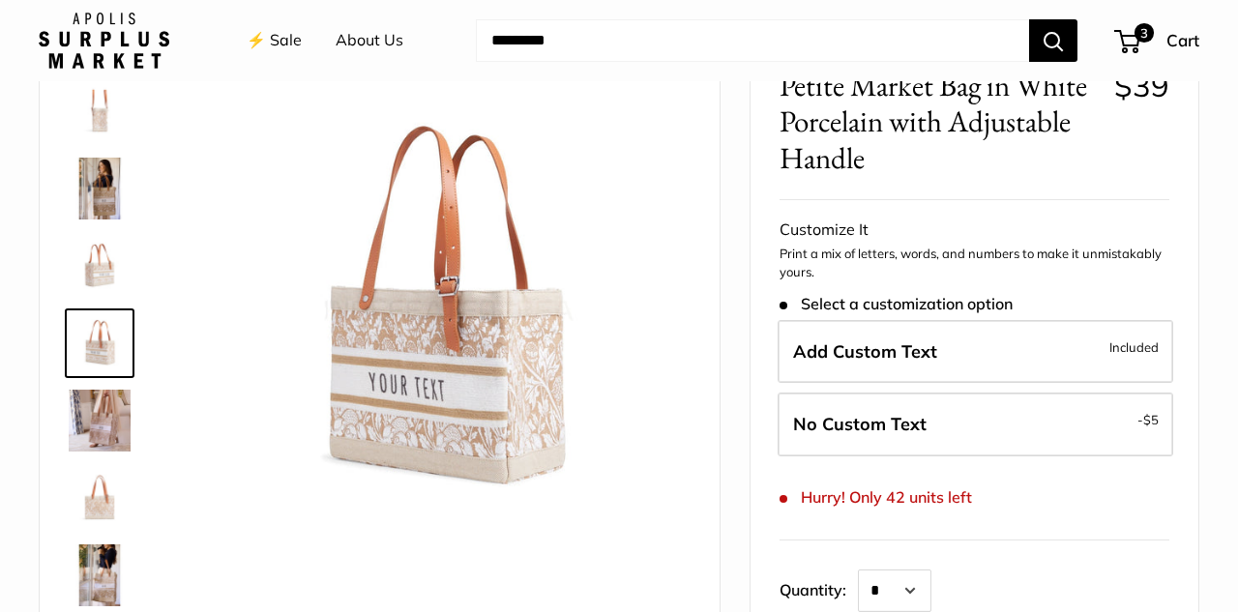
click at [100, 498] on img at bounding box center [100, 498] width 62 height 62
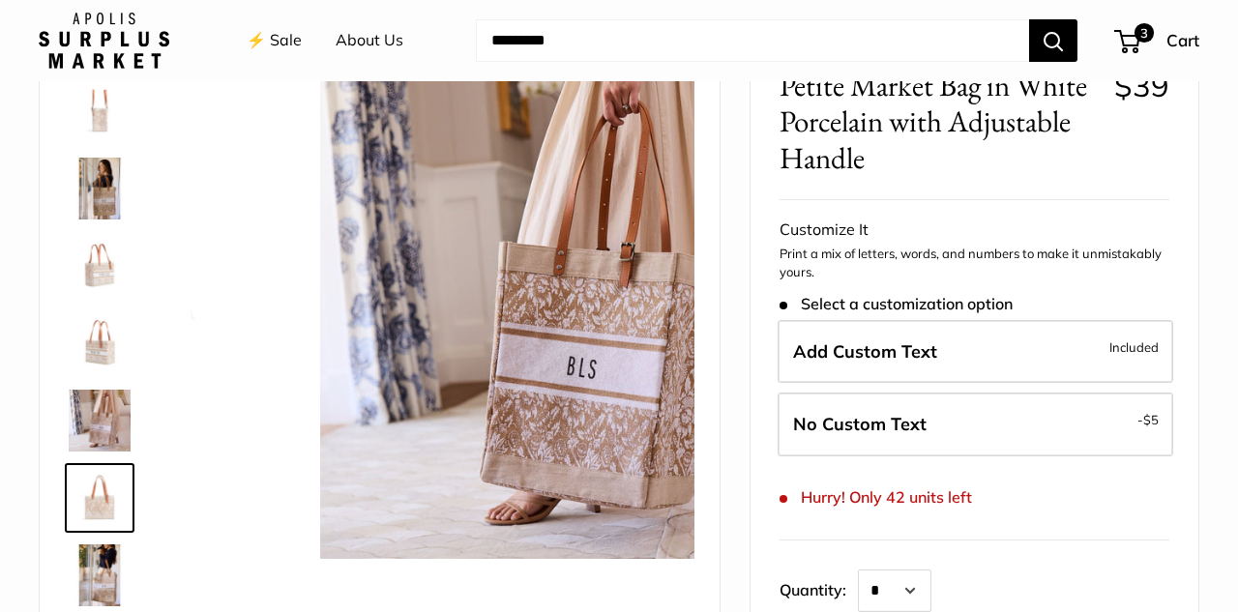
scroll to position [215, 0]
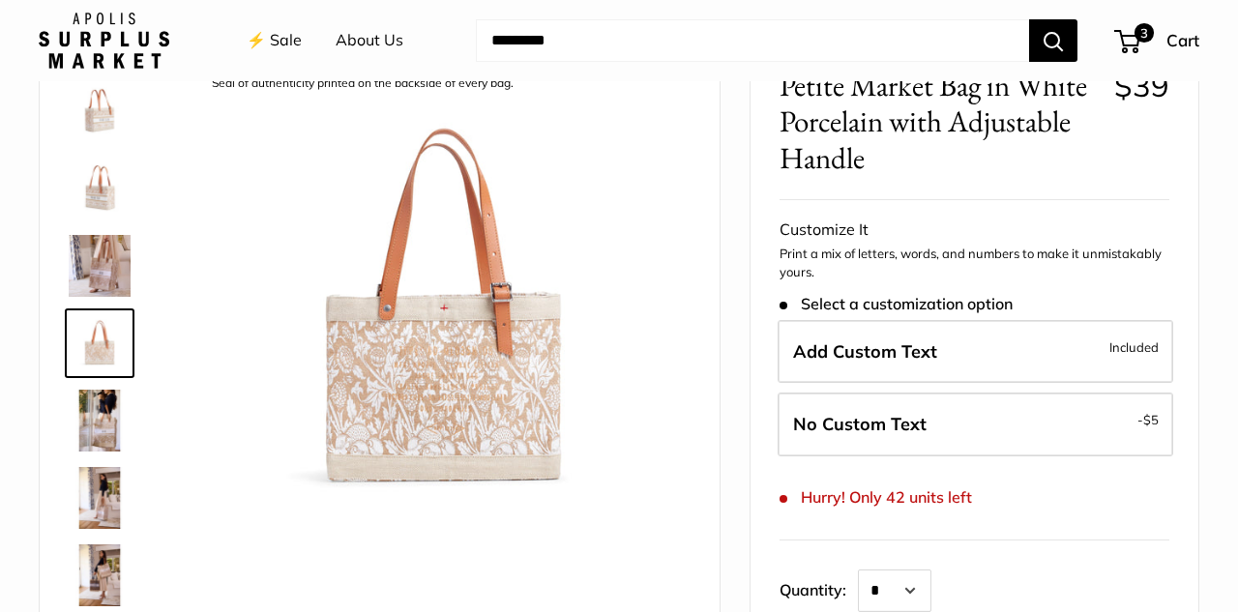
click at [95, 444] on img at bounding box center [100, 421] width 62 height 62
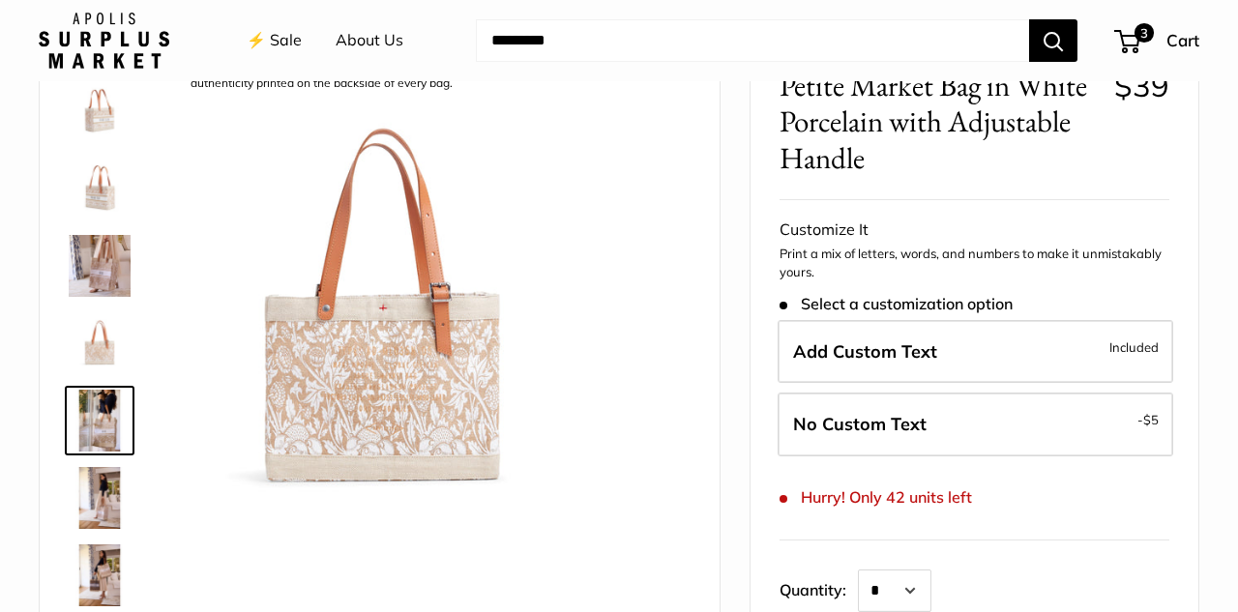
scroll to position [279, 0]
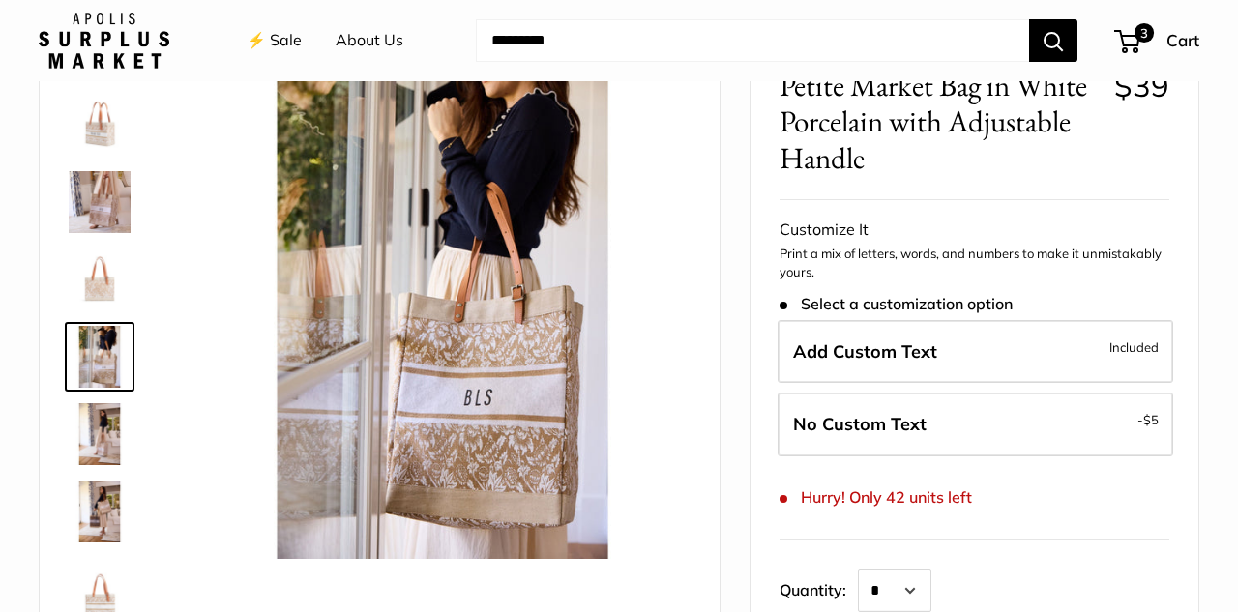
click at [103, 436] on img at bounding box center [100, 434] width 62 height 62
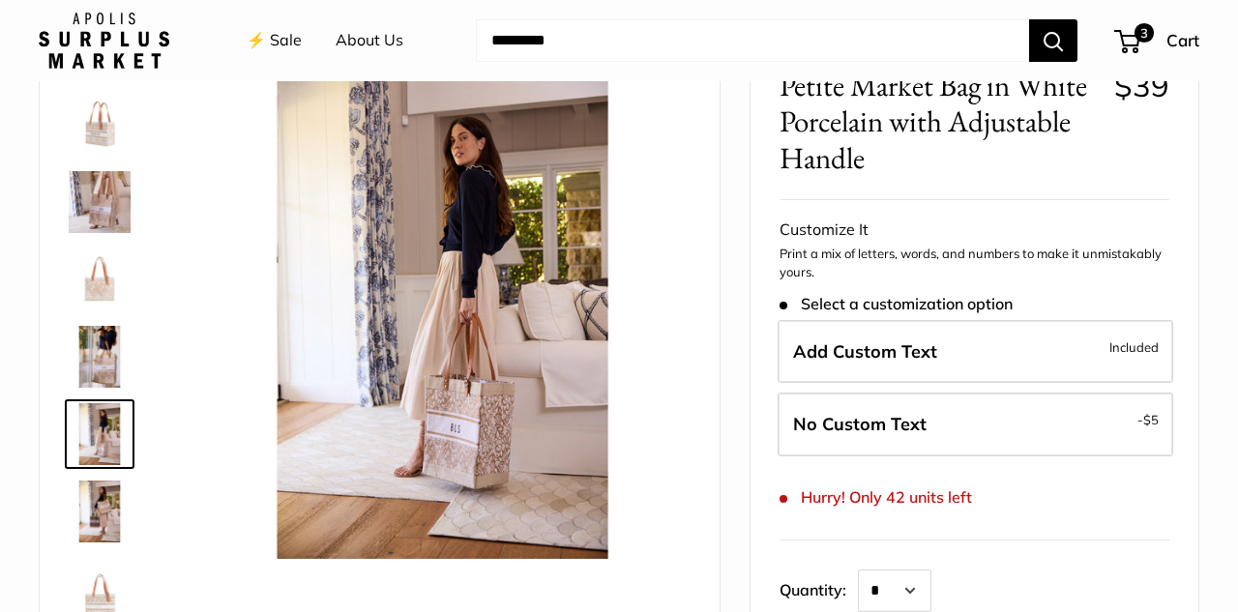
click at [109, 488] on img at bounding box center [100, 512] width 62 height 62
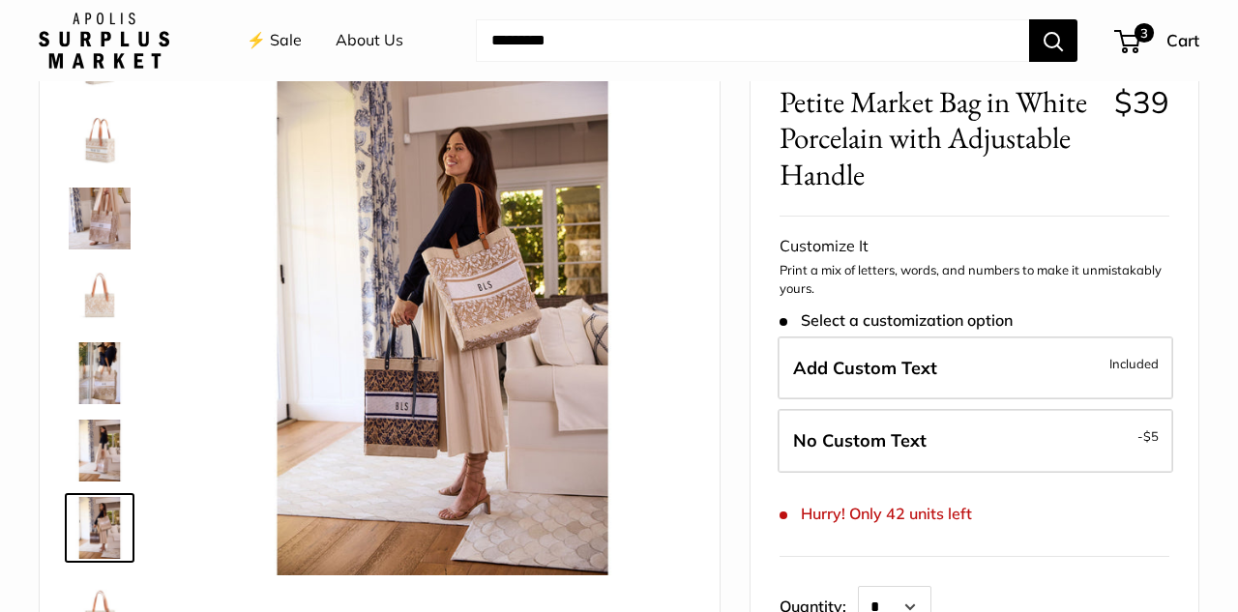
scroll to position [18, 0]
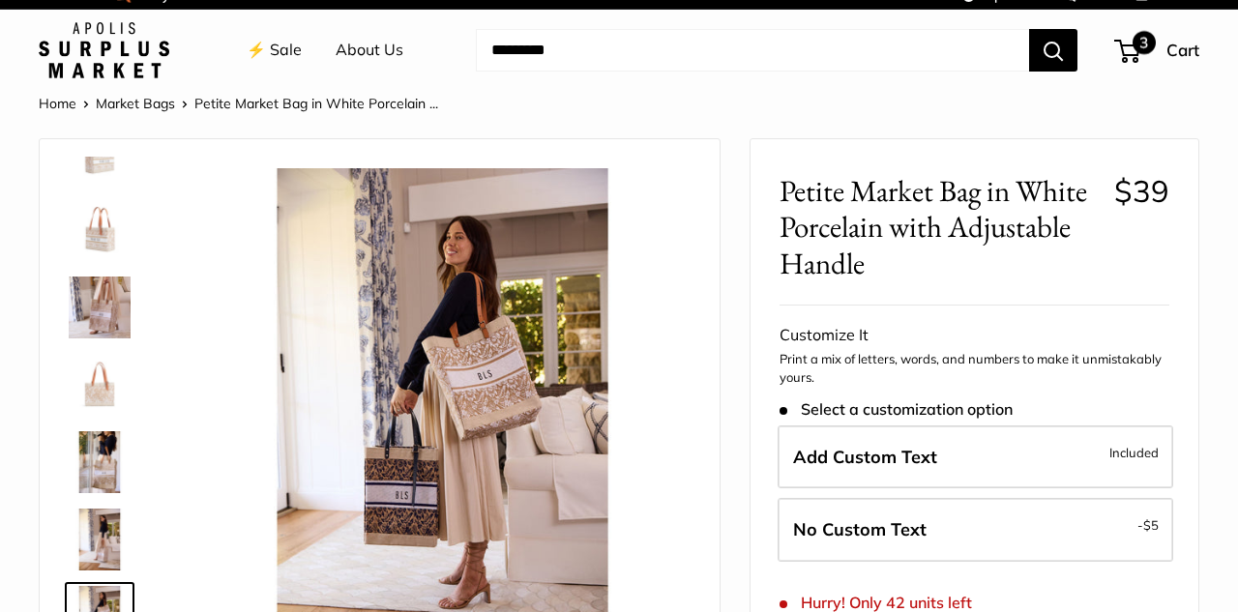
click at [1133, 36] on span "3" at bounding box center [1144, 42] width 23 height 23
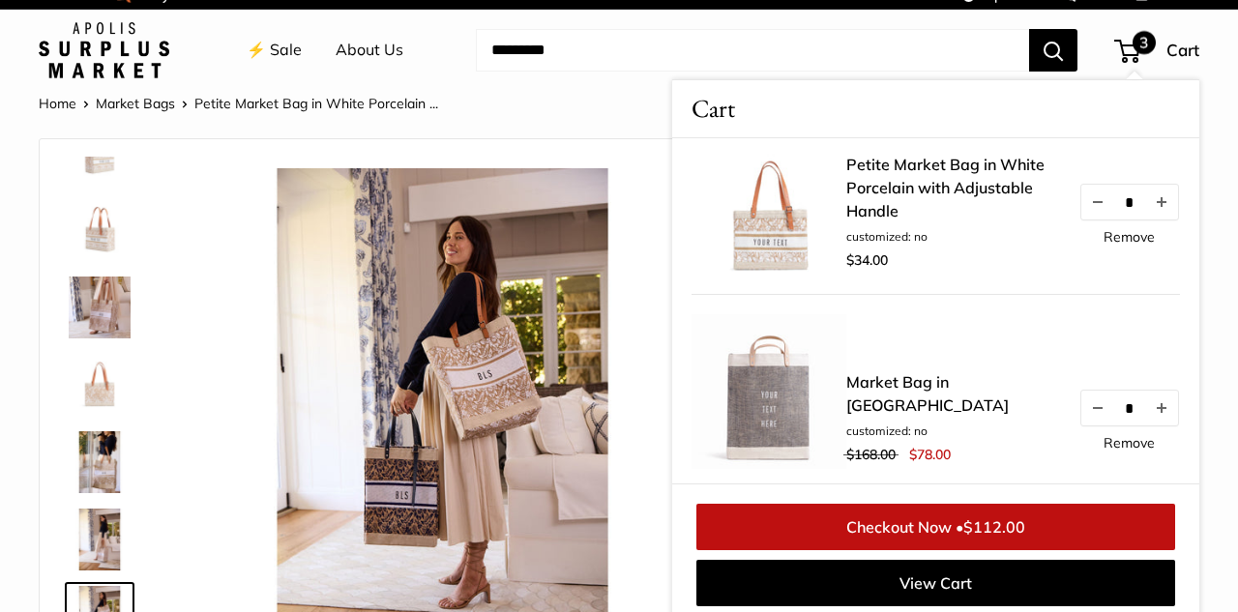
scroll to position [45, 0]
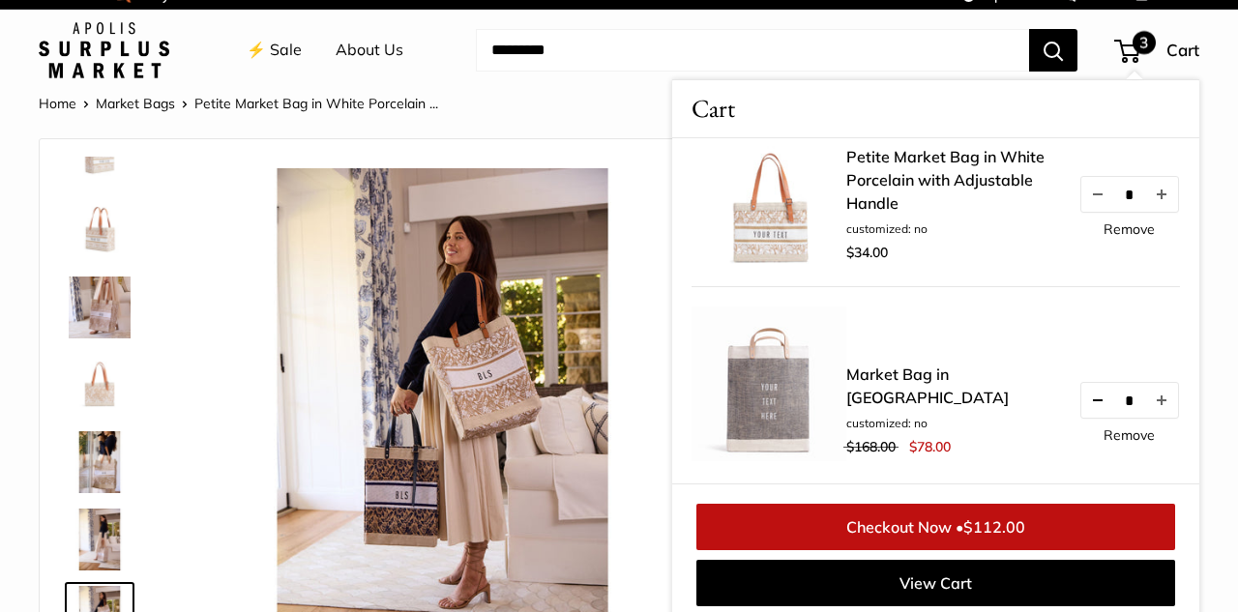
click at [1084, 407] on button "Decrease quantity by 1" at bounding box center [1098, 400] width 33 height 35
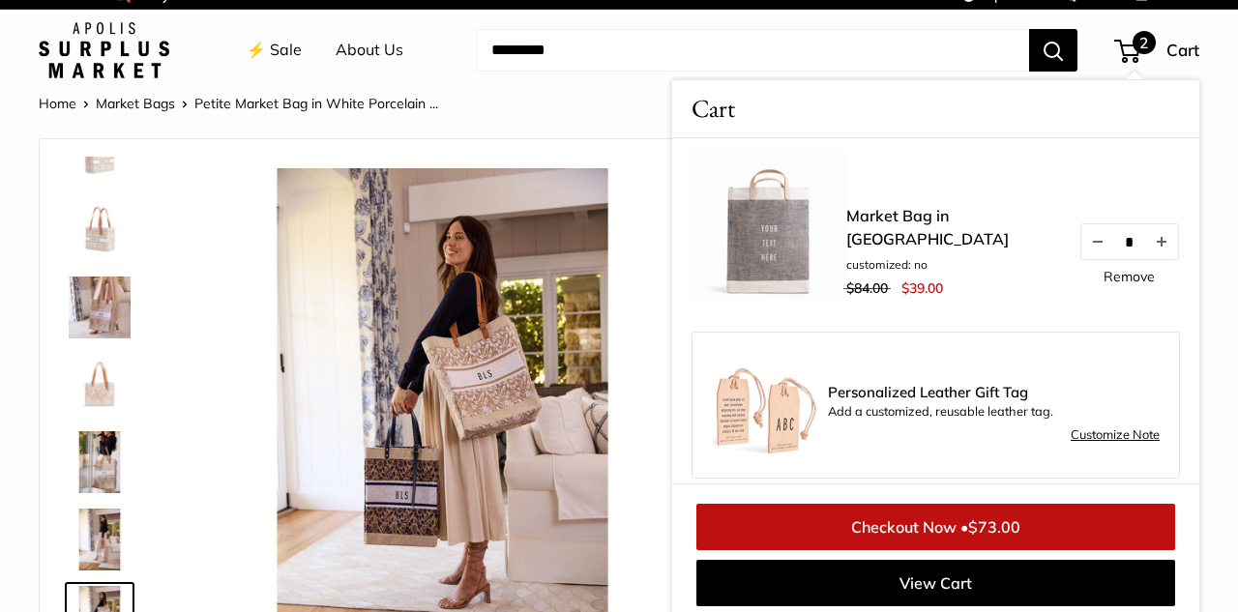
scroll to position [219, 0]
